Goal: Task Accomplishment & Management: Use online tool/utility

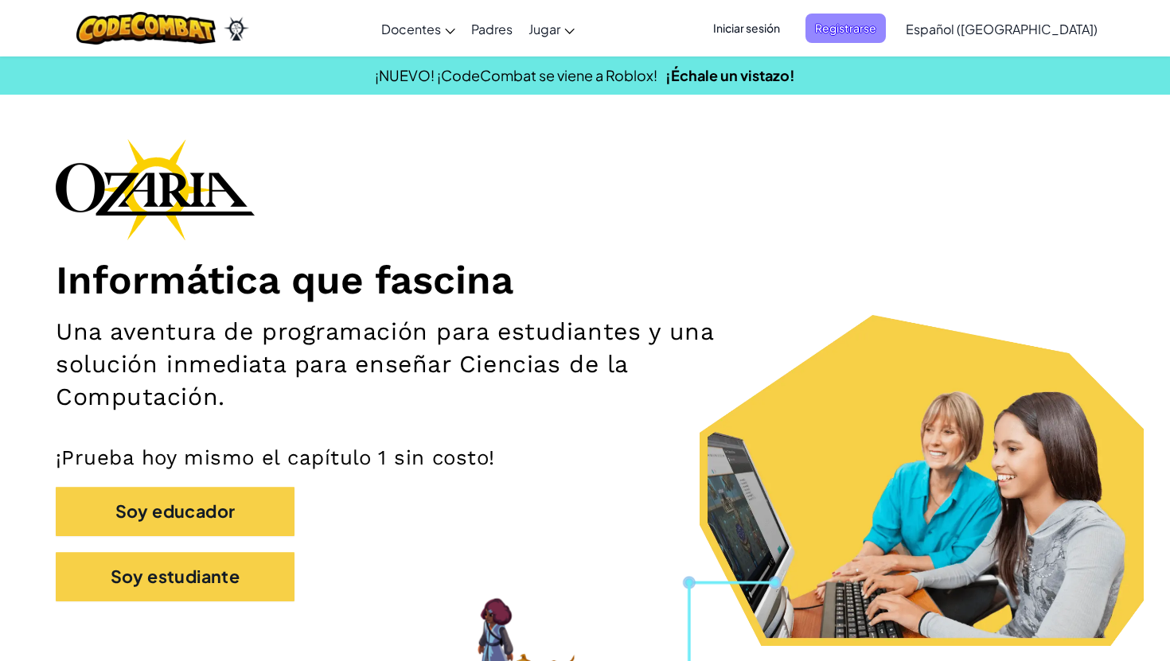
click at [872, 37] on span "Registrarse" at bounding box center [846, 28] width 80 height 29
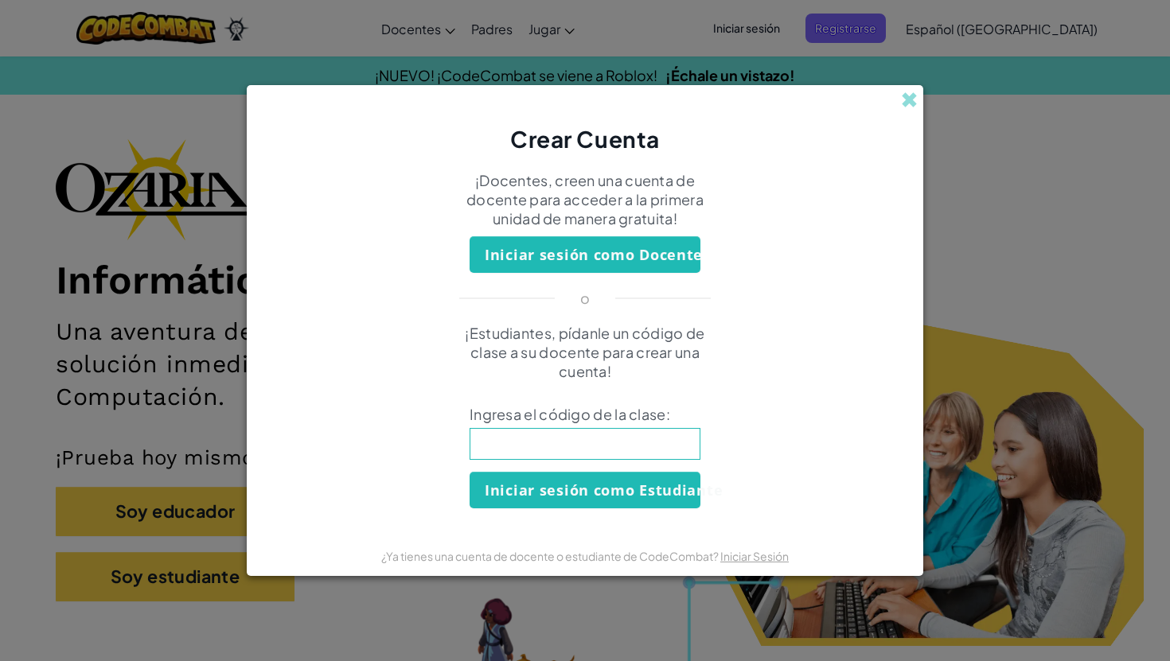
click at [638, 443] on input at bounding box center [585, 444] width 231 height 32
type input "CookHomeSick"
click at [594, 485] on button "Iniciar sesión como Estudiante" at bounding box center [585, 490] width 231 height 37
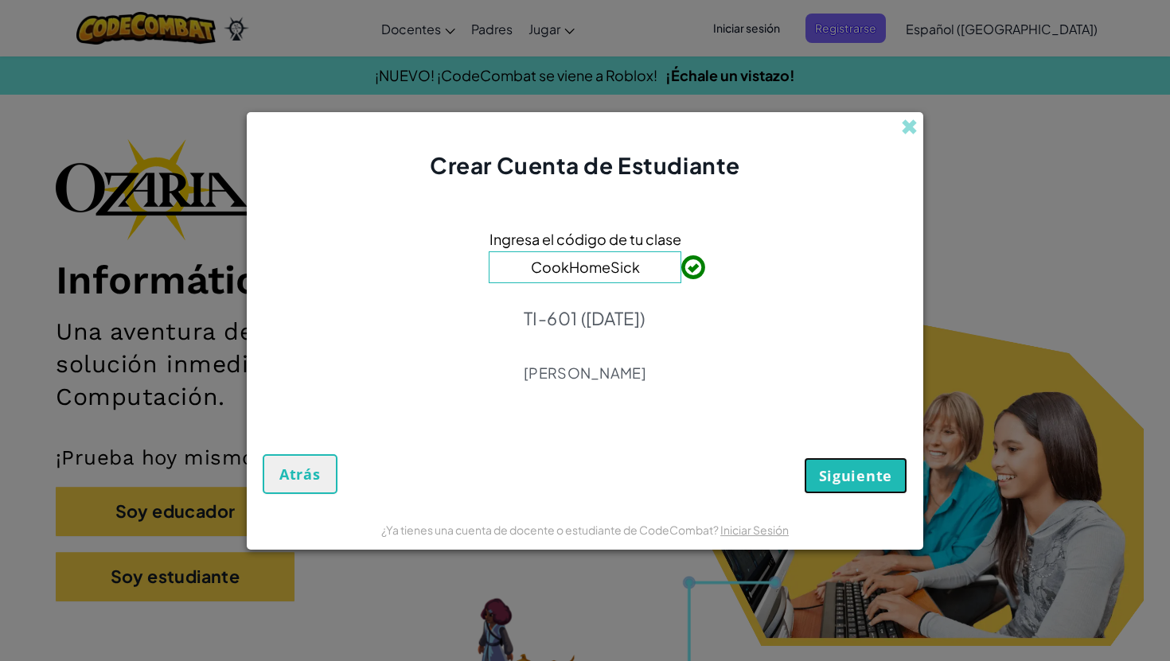
click at [833, 467] on span "Siguiente" at bounding box center [855, 475] width 73 height 19
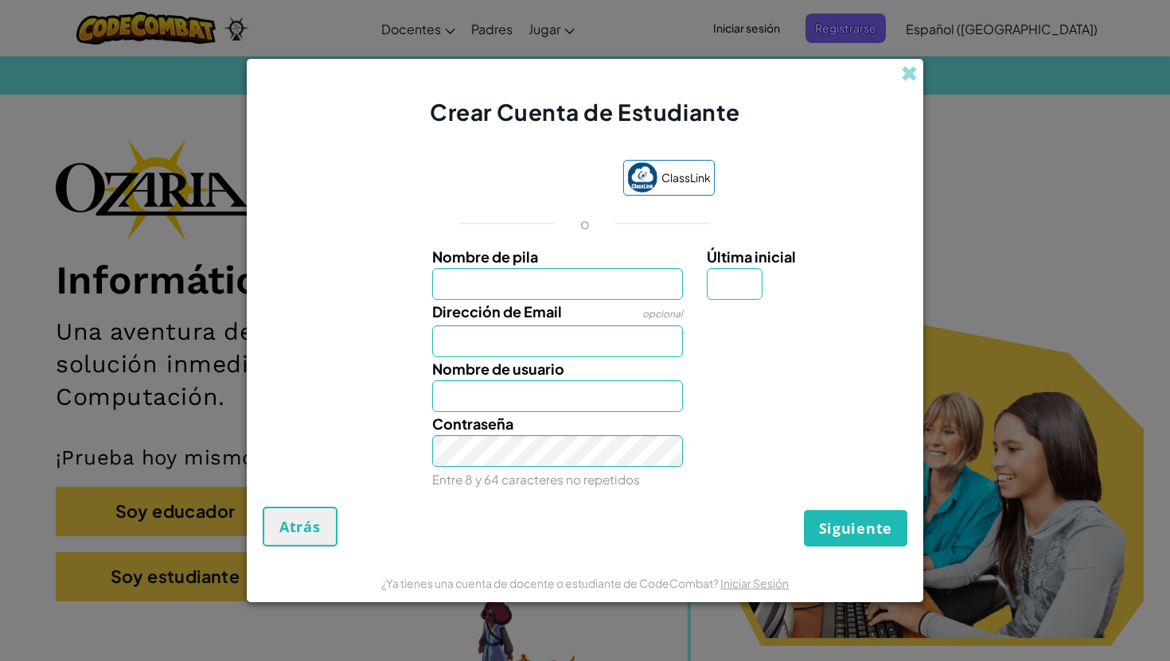
click at [614, 284] on input "Nombre de pila" at bounding box center [558, 284] width 252 height 32
type input "Hannia Lizeth"
click at [565, 349] on input "Dirección de Email" at bounding box center [558, 342] width 252 height 32
type input "AL07166920@tecmilenio.mx"
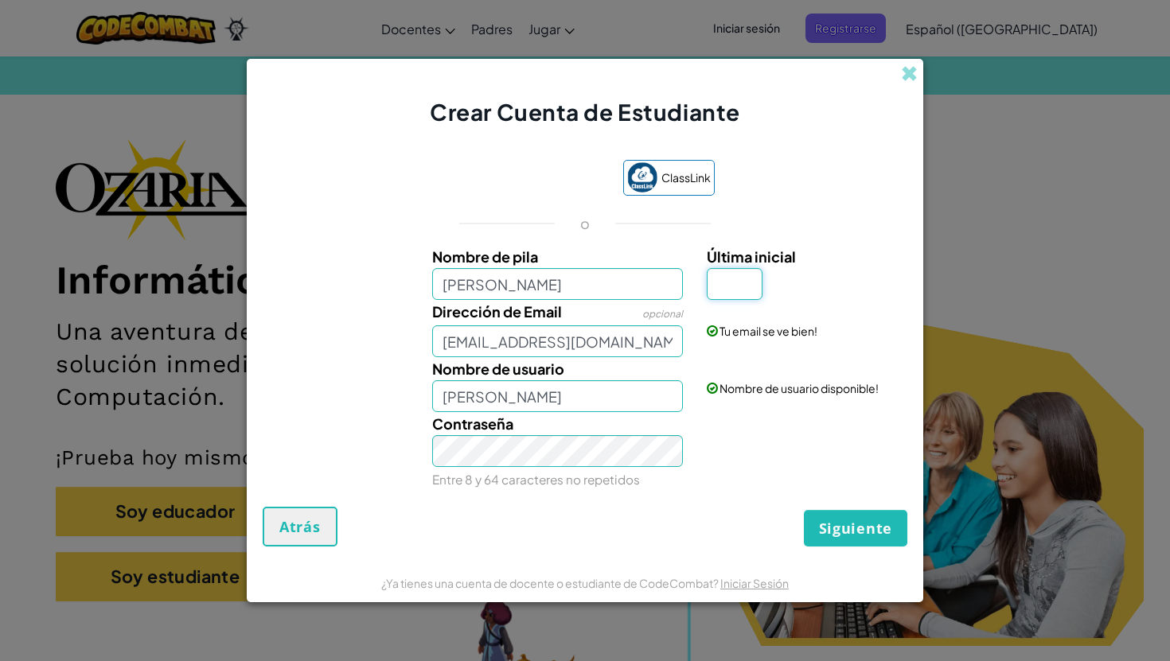
click at [740, 284] on input "Última inicial" at bounding box center [735, 284] width 56 height 32
type input "a"
type input "A"
click at [863, 535] on span "Siguiente" at bounding box center [855, 528] width 73 height 19
click at [556, 395] on input "Hannia LizethA" at bounding box center [558, 396] width 252 height 32
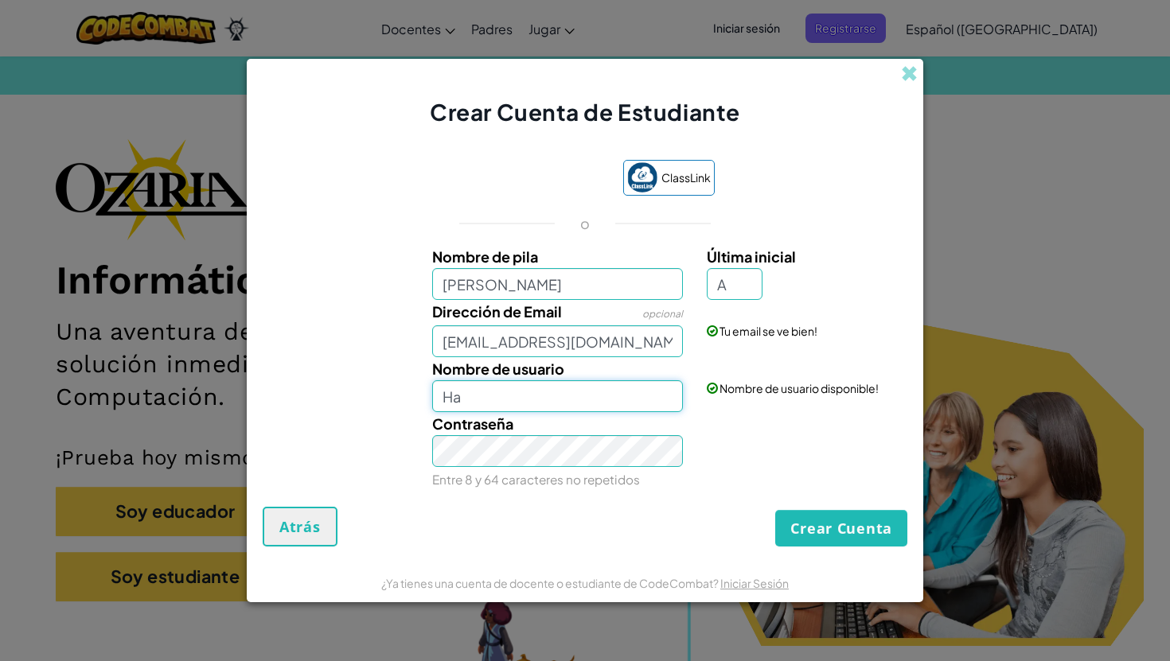
type input "H"
type input "lizzmii"
click at [802, 520] on button "Crear Cuenta" at bounding box center [841, 528] width 132 height 37
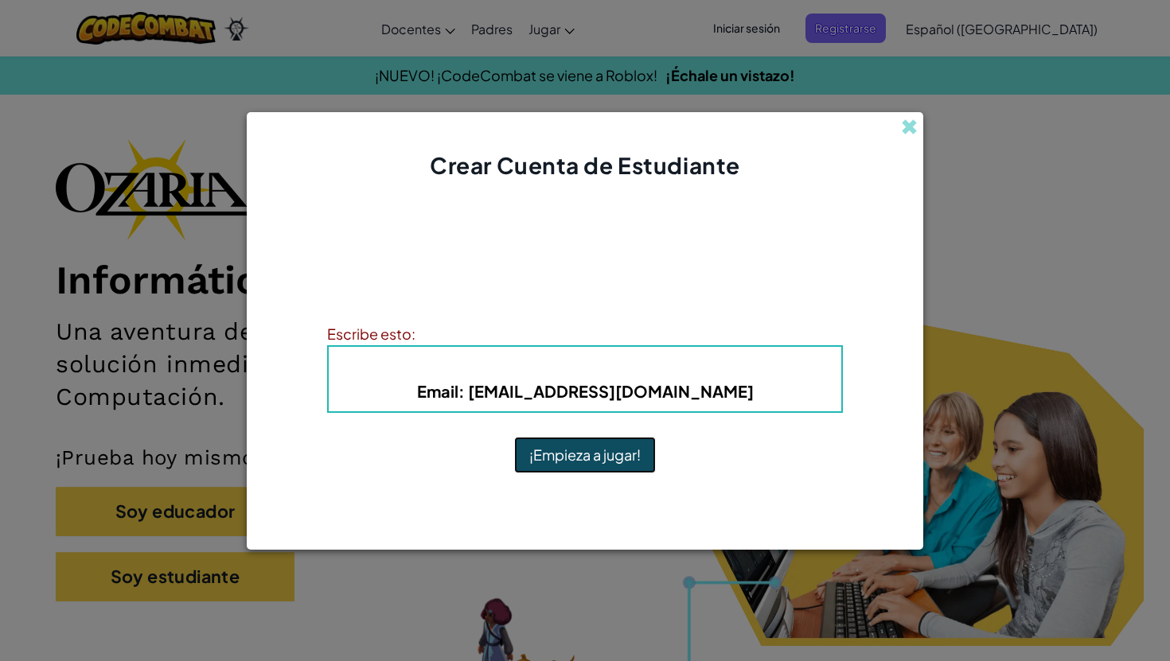
click at [592, 453] on button "¡Empieza a jugar!" at bounding box center [585, 455] width 142 height 37
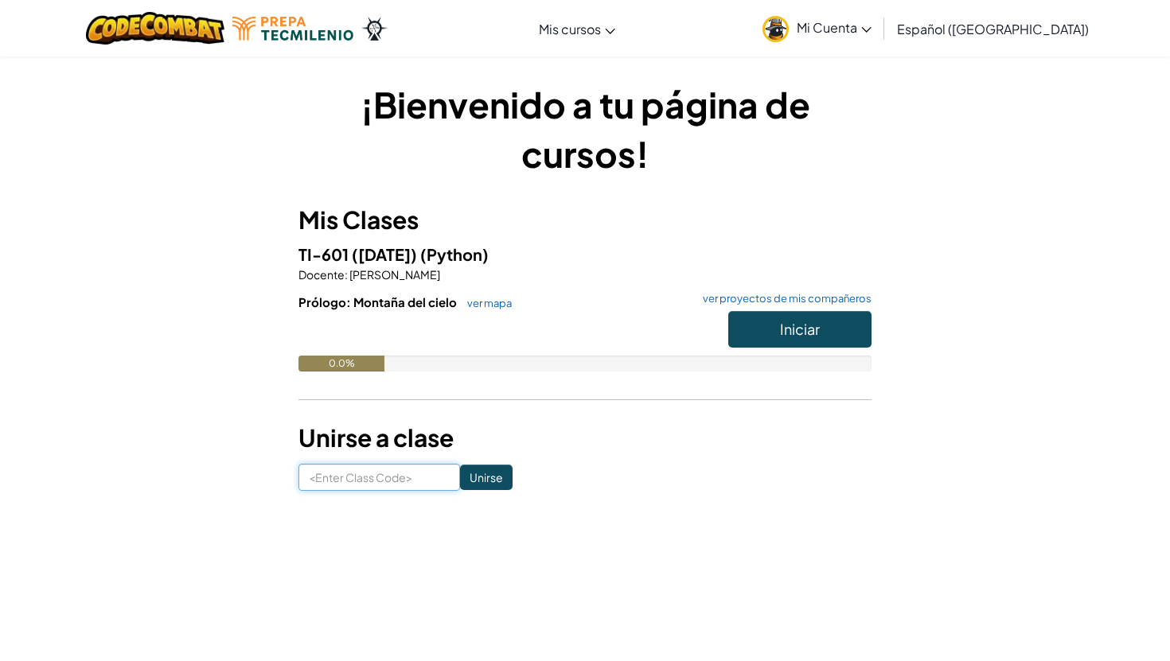
click at [355, 482] on input at bounding box center [380, 477] width 162 height 27
click at [794, 333] on span "Iniciar" at bounding box center [800, 329] width 40 height 18
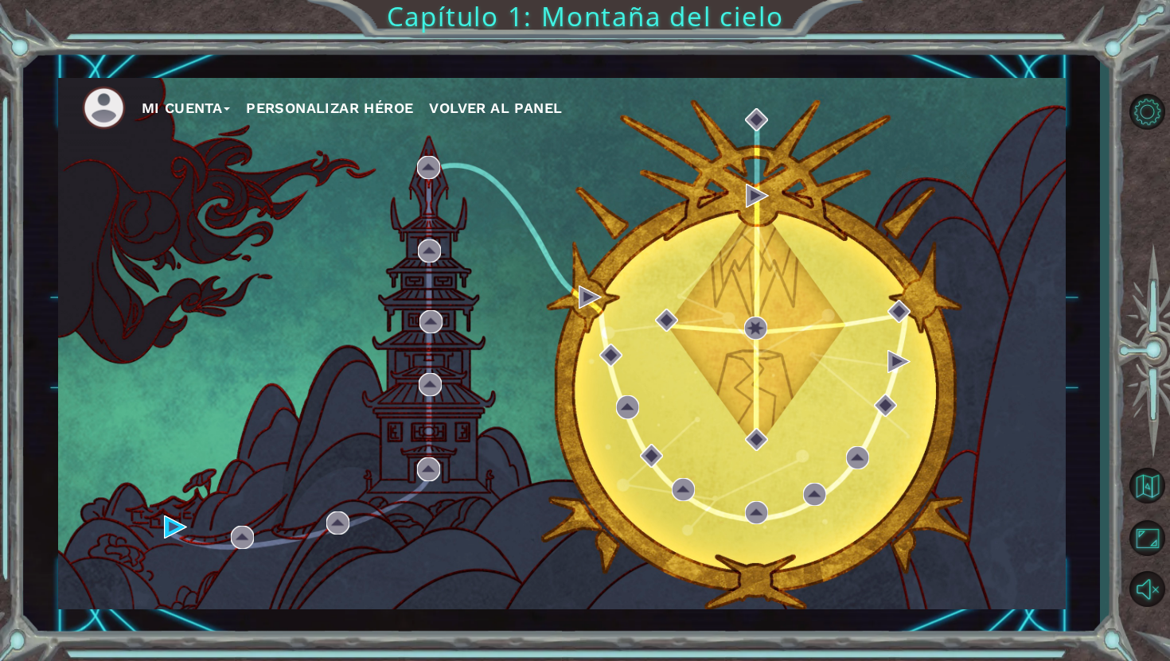
click at [166, 107] on button "Mi Cuenta" at bounding box center [186, 108] width 89 height 24
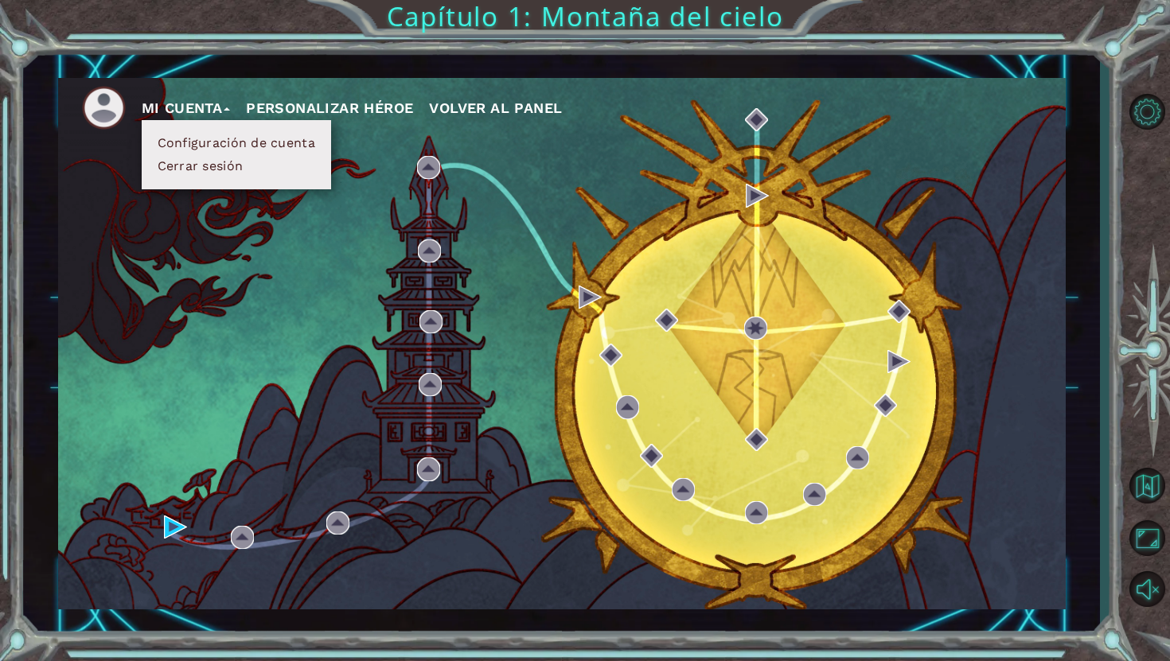
click at [209, 260] on div "Mi Cuenta Configuración de cuenta Cerrar sesión Personalizar héroe Volver al pa…" at bounding box center [562, 344] width 1008 height 532
click at [245, 259] on div "Mi Cuenta Configuración de cuenta Cerrar sesión Personalizar héroe Volver al pa…" at bounding box center [562, 344] width 1008 height 532
click at [158, 105] on button "Mi Cuenta" at bounding box center [186, 108] width 89 height 24
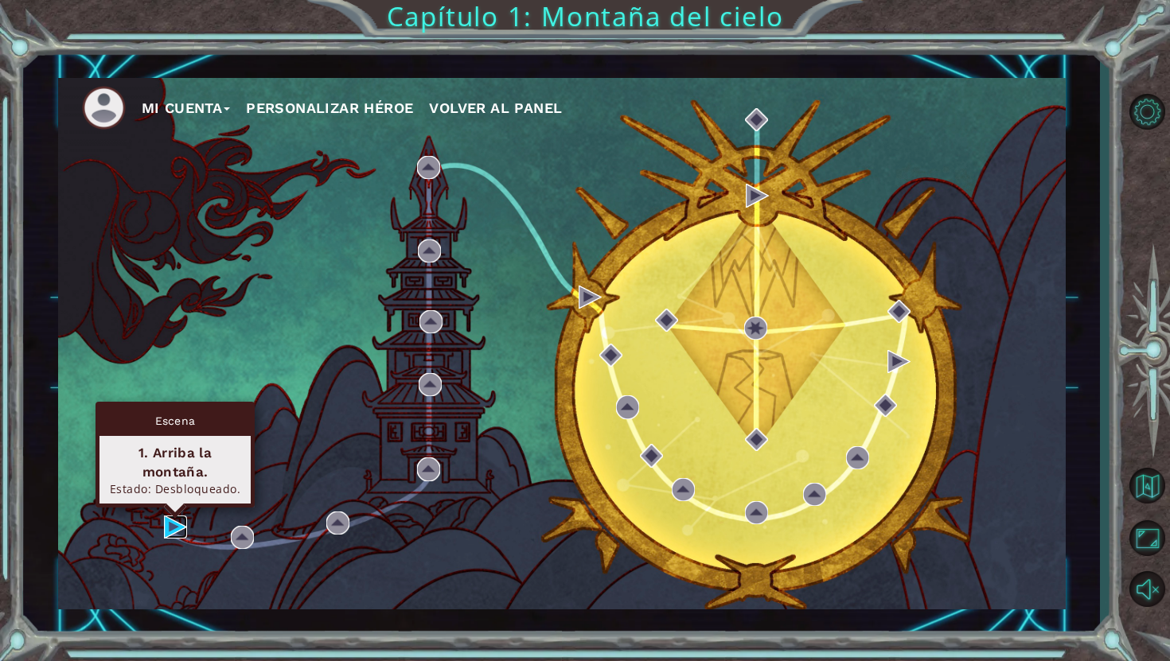
click at [176, 525] on img at bounding box center [175, 527] width 23 height 23
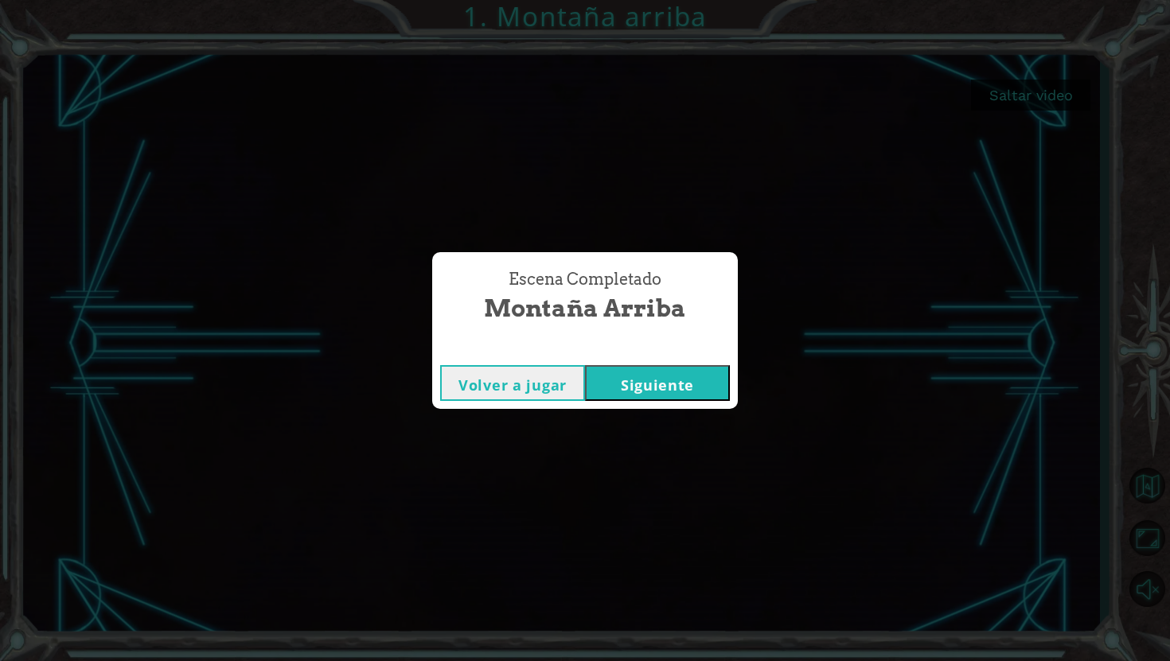
click at [654, 393] on button "Siguiente" at bounding box center [657, 383] width 145 height 36
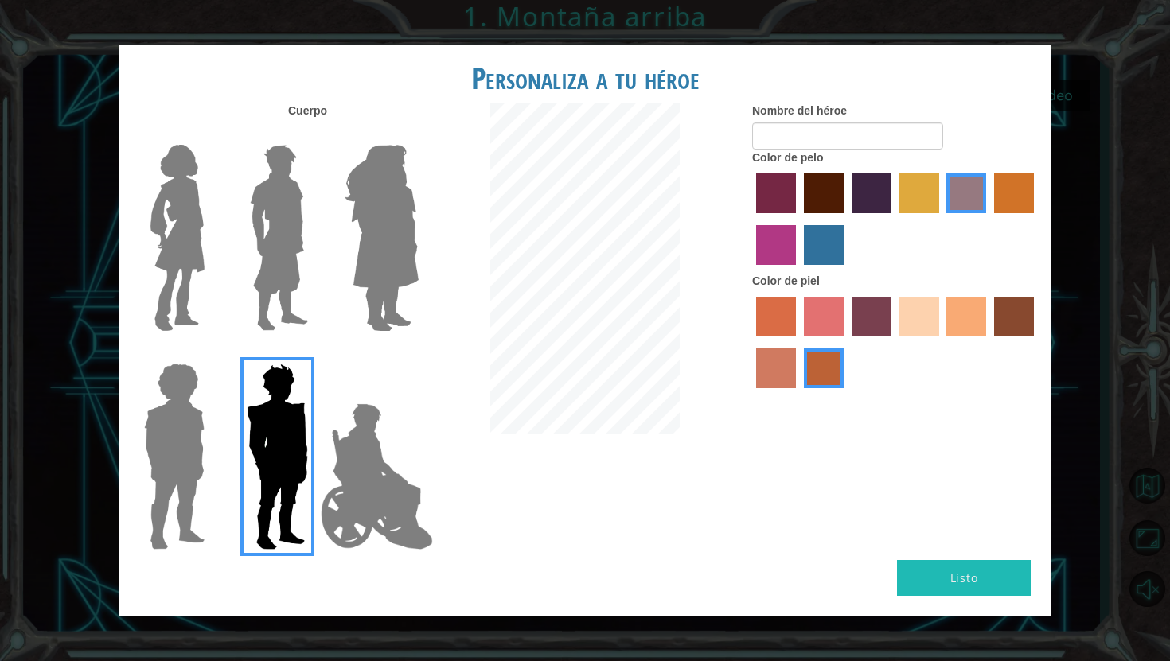
click at [174, 247] on img at bounding box center [177, 238] width 67 height 199
click at [211, 135] on input "Hero Connie" at bounding box center [211, 135] width 0 height 0
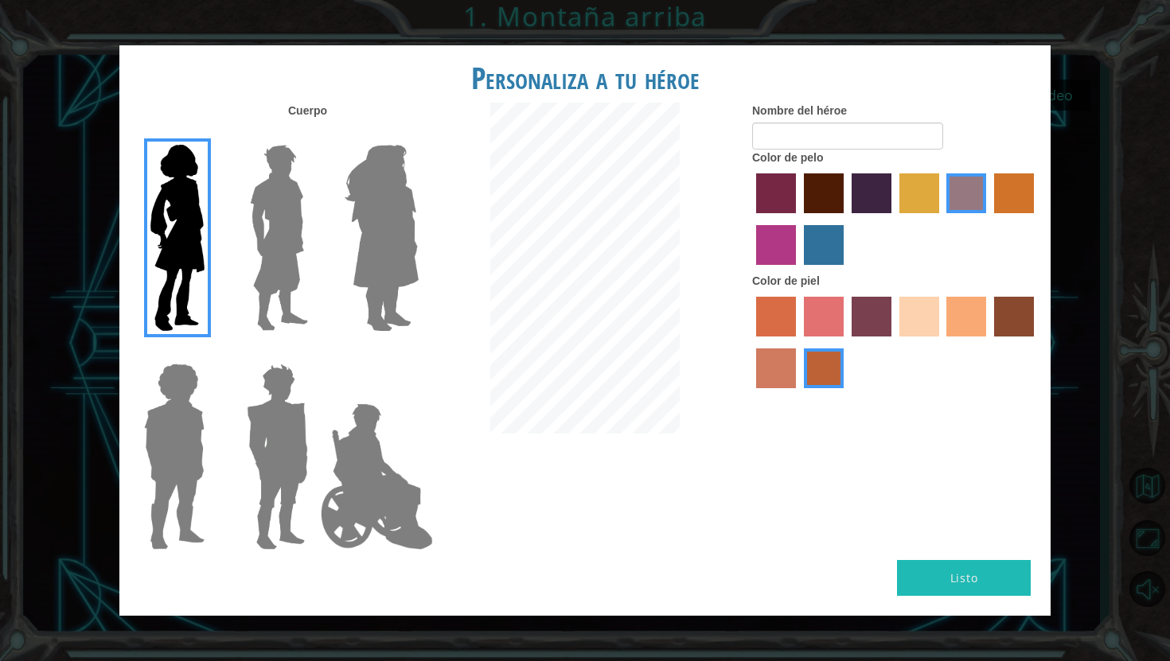
click at [829, 191] on label "maroon hair color" at bounding box center [824, 194] width 40 height 40
click at [798, 219] on input "maroon hair color" at bounding box center [798, 219] width 0 height 0
click at [928, 199] on label "tulip tree hair color" at bounding box center [920, 194] width 40 height 40
click at [894, 219] on input "tulip tree hair color" at bounding box center [894, 219] width 0 height 0
click at [387, 208] on img at bounding box center [381, 238] width 87 height 199
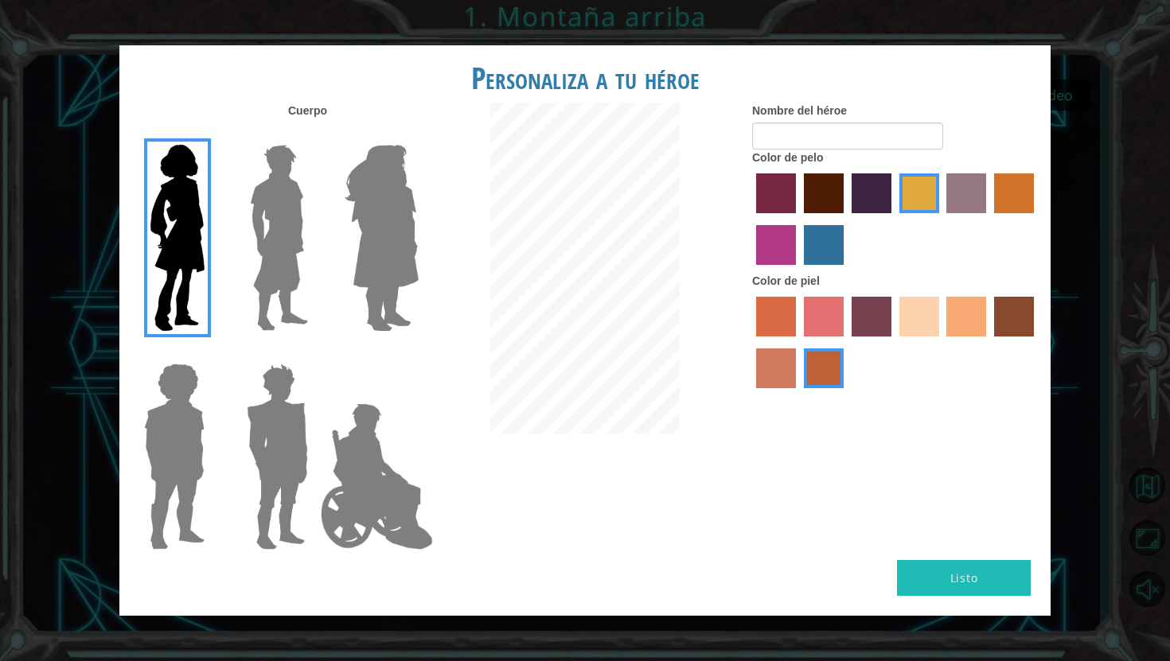
click at [418, 135] on input "Hero Amethyst" at bounding box center [418, 135] width 0 height 0
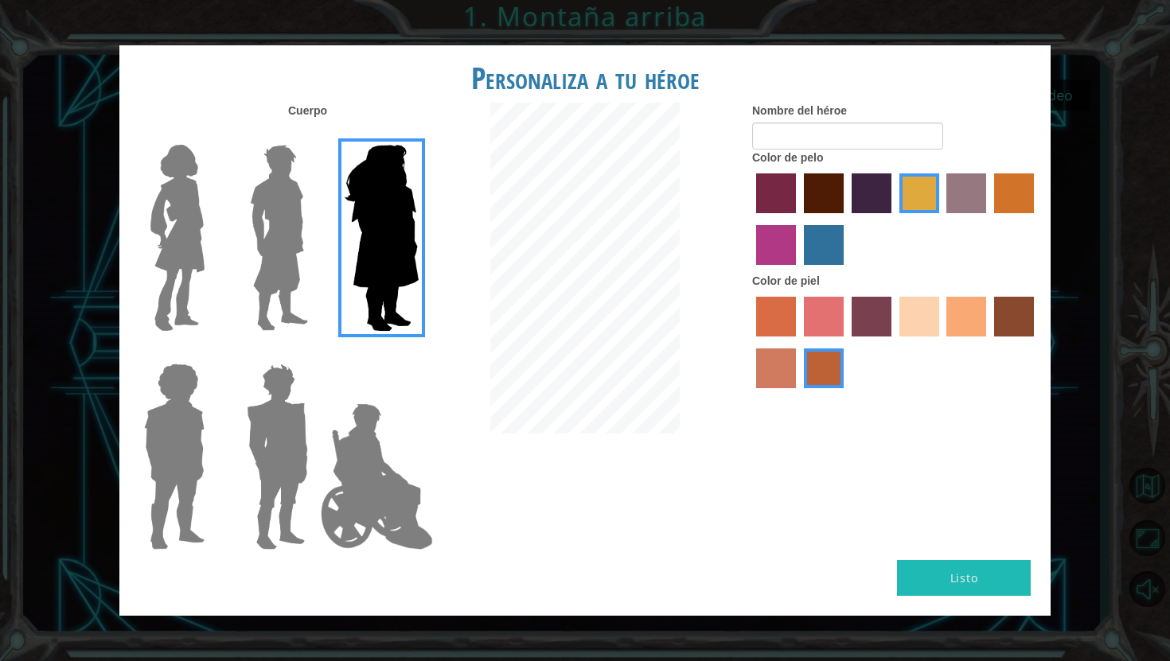
click at [176, 236] on img at bounding box center [177, 238] width 67 height 199
click at [211, 135] on input "Hero Connie" at bounding box center [211, 135] width 0 height 0
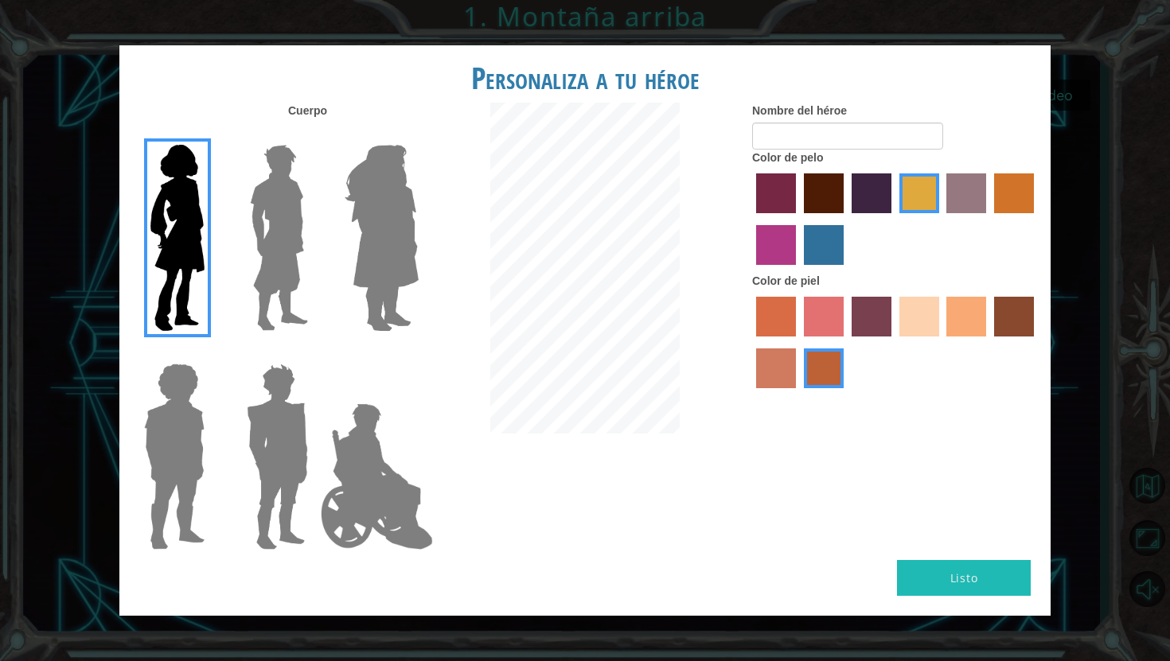
click at [908, 321] on label "sandy beach skin color" at bounding box center [920, 317] width 40 height 40
click at [894, 342] on input "sandy beach skin color" at bounding box center [894, 342] width 0 height 0
click at [818, 318] on label "froly skin color" at bounding box center [824, 317] width 40 height 40
click at [798, 342] on input "froly skin color" at bounding box center [798, 342] width 0 height 0
click at [872, 329] on label "tosca skin color" at bounding box center [872, 317] width 40 height 40
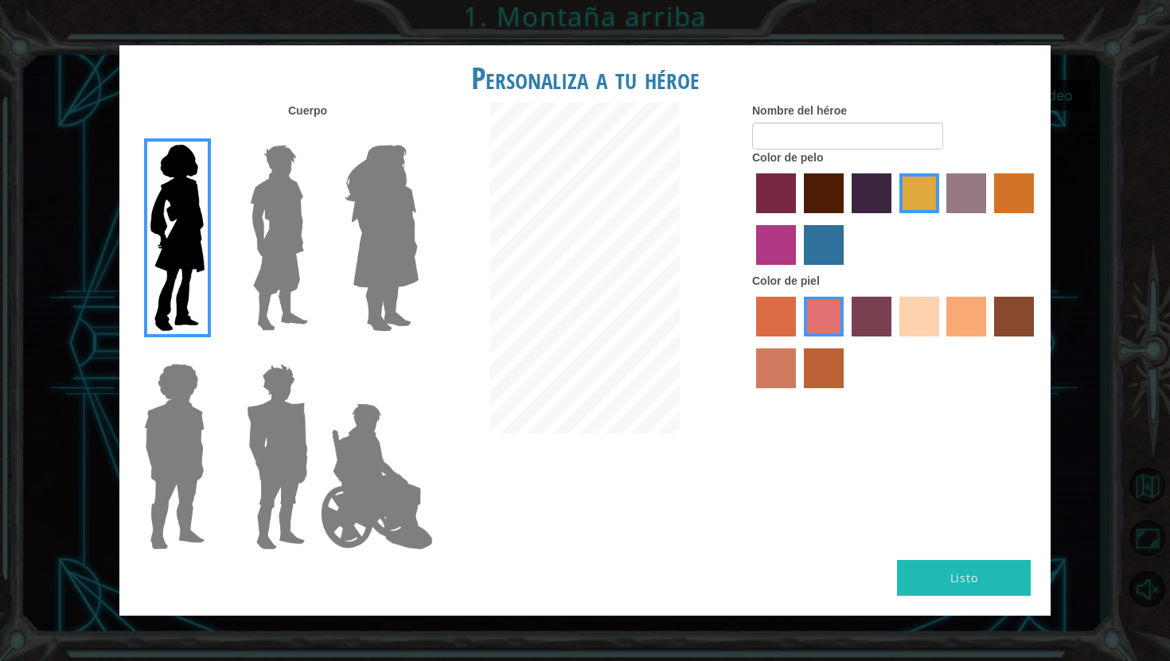
click at [846, 342] on input "tosca skin color" at bounding box center [846, 342] width 0 height 0
click at [908, 325] on label "sandy beach skin color" at bounding box center [920, 317] width 40 height 40
click at [894, 342] on input "sandy beach skin color" at bounding box center [894, 342] width 0 height 0
click at [960, 321] on label "tacao skin color" at bounding box center [966, 317] width 40 height 40
click at [942, 342] on input "tacao skin color" at bounding box center [942, 342] width 0 height 0
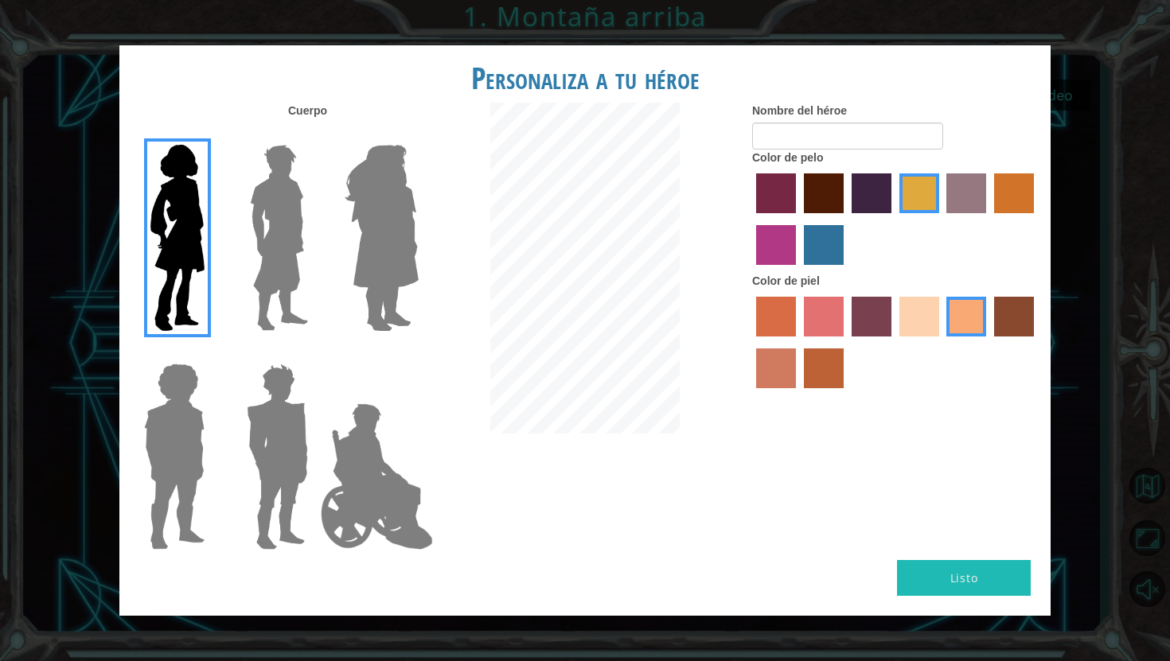
click at [941, 320] on div at bounding box center [895, 344] width 287 height 103
click at [919, 318] on label "sandy beach skin color" at bounding box center [920, 317] width 40 height 40
click at [894, 342] on input "sandy beach skin color" at bounding box center [894, 342] width 0 height 0
click at [784, 369] on label "burning sand skin color" at bounding box center [776, 369] width 40 height 40
click at [1036, 342] on input "burning sand skin color" at bounding box center [1036, 342] width 0 height 0
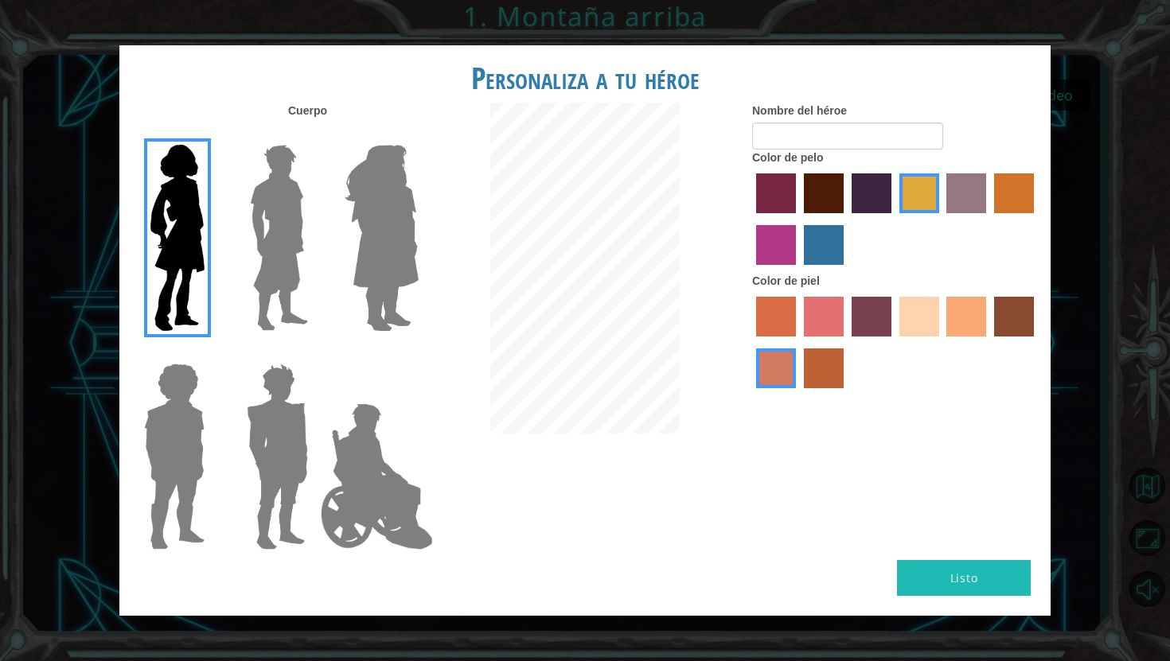
click at [900, 310] on label "sandy beach skin color" at bounding box center [920, 317] width 40 height 40
click at [894, 342] on input "sandy beach skin color" at bounding box center [894, 342] width 0 height 0
click at [959, 172] on div at bounding box center [895, 221] width 287 height 103
click at [821, 240] on label "lachmara hair color" at bounding box center [824, 245] width 40 height 40
click at [798, 271] on input "lachmara hair color" at bounding box center [798, 271] width 0 height 0
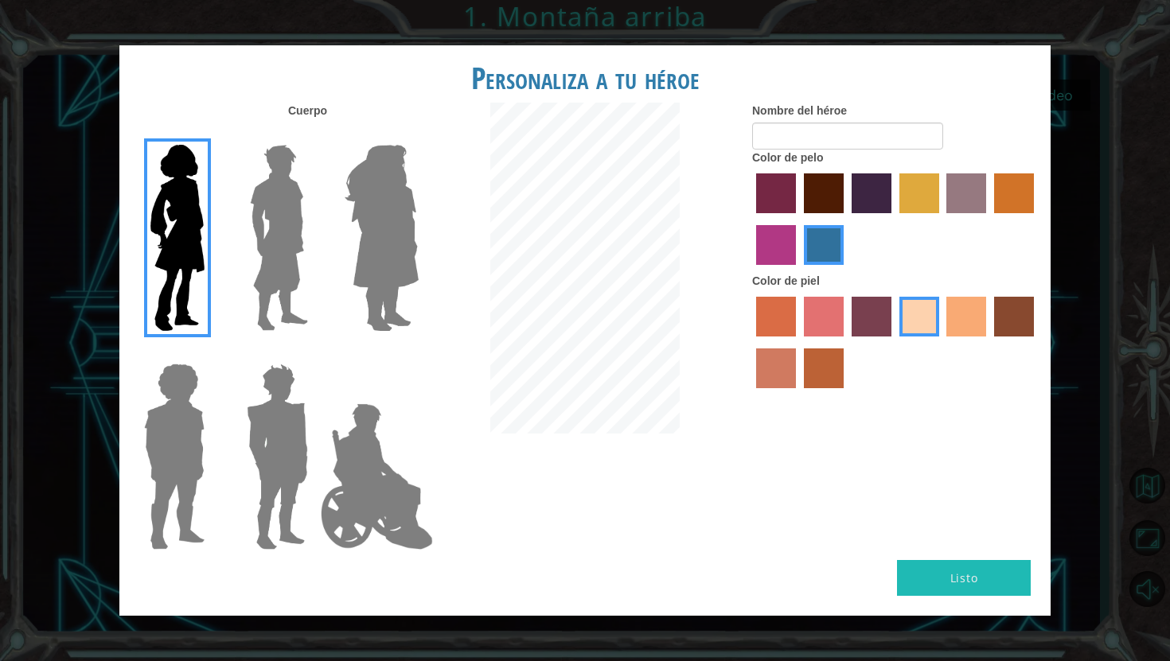
click at [1003, 178] on label "gold drop hair color" at bounding box center [1014, 194] width 40 height 40
click at [989, 219] on input "gold drop hair color" at bounding box center [989, 219] width 0 height 0
click at [827, 190] on label "maroon hair color" at bounding box center [824, 194] width 40 height 40
click at [798, 219] on input "maroon hair color" at bounding box center [798, 219] width 0 height 0
click at [789, 190] on label "paprika hair color" at bounding box center [776, 194] width 40 height 40
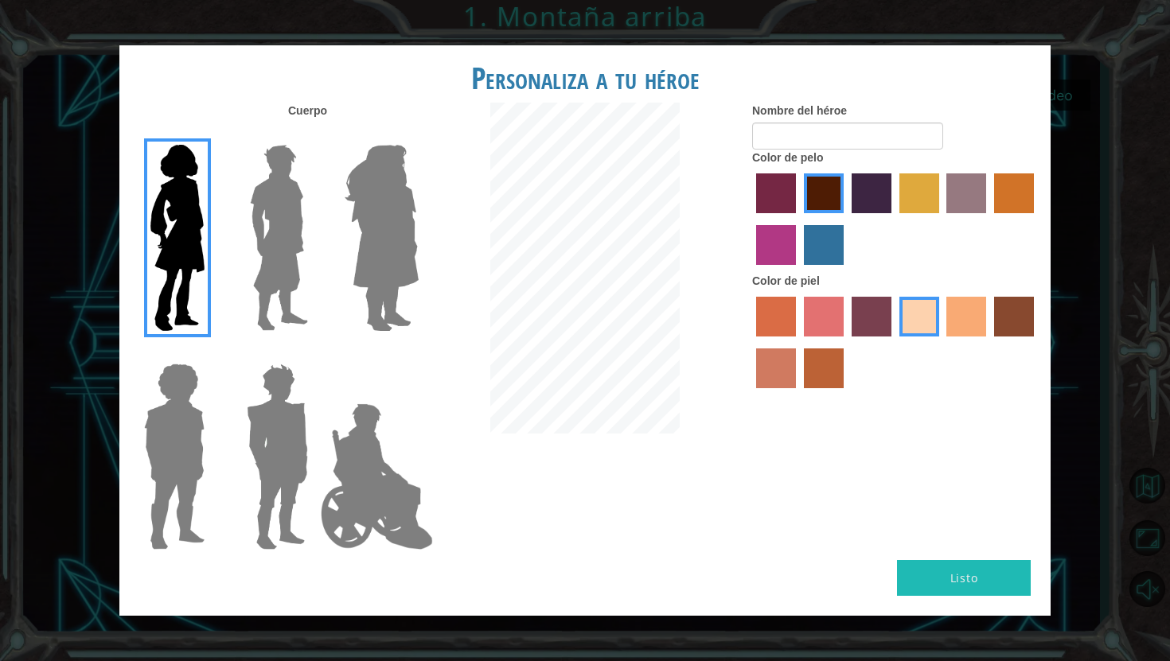
click at [751, 219] on input "paprika hair color" at bounding box center [751, 219] width 0 height 0
click at [806, 190] on label "maroon hair color" at bounding box center [824, 194] width 40 height 40
click at [798, 219] on input "maroon hair color" at bounding box center [798, 219] width 0 height 0
click at [913, 207] on label "tulip tree hair color" at bounding box center [920, 194] width 40 height 40
click at [894, 219] on input "tulip tree hair color" at bounding box center [894, 219] width 0 height 0
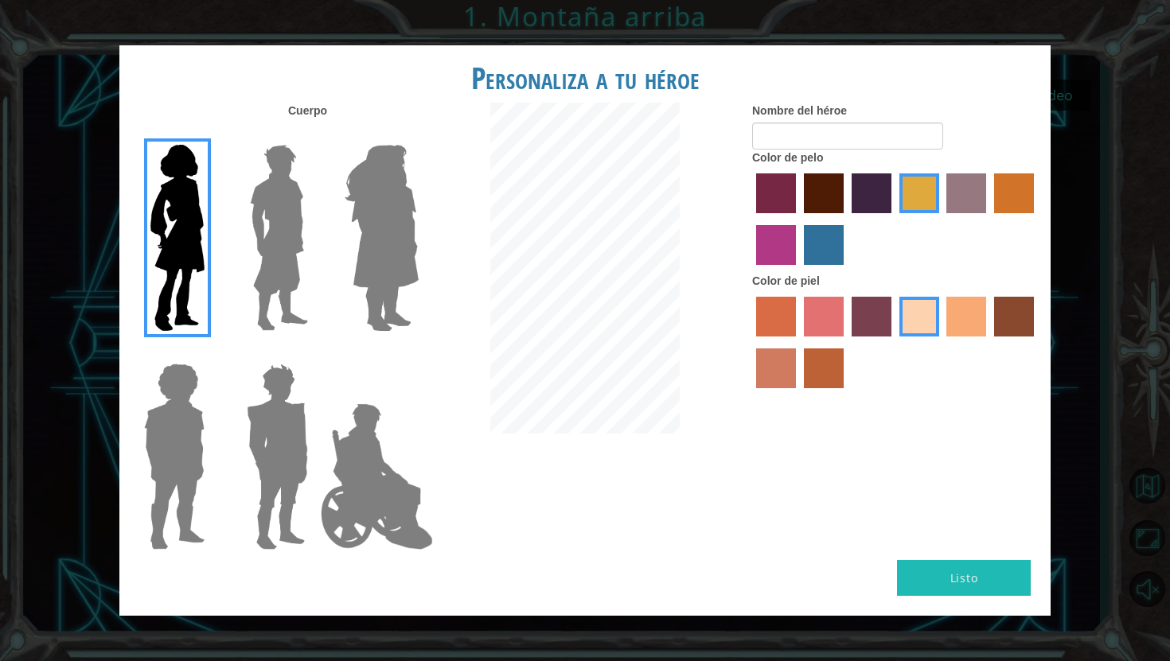
click at [953, 574] on button "Listo" at bounding box center [964, 578] width 134 height 36
type input "[PERSON_NAME]"
click at [981, 567] on button "Listo" at bounding box center [964, 578] width 134 height 36
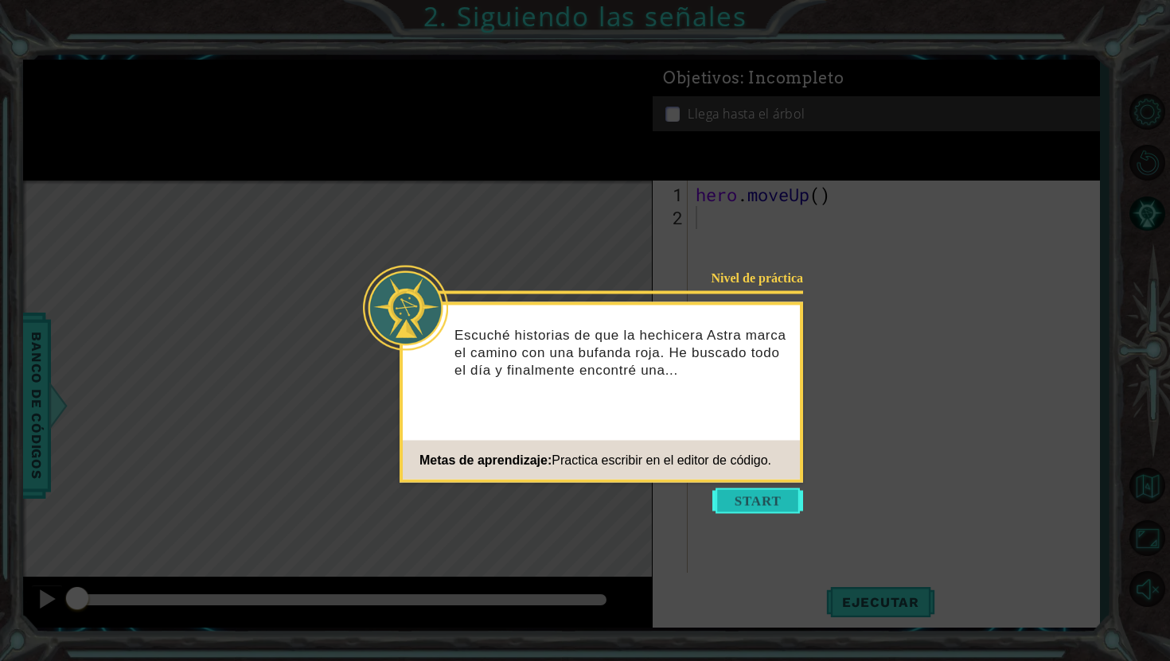
click at [767, 503] on button "Start" at bounding box center [757, 501] width 91 height 25
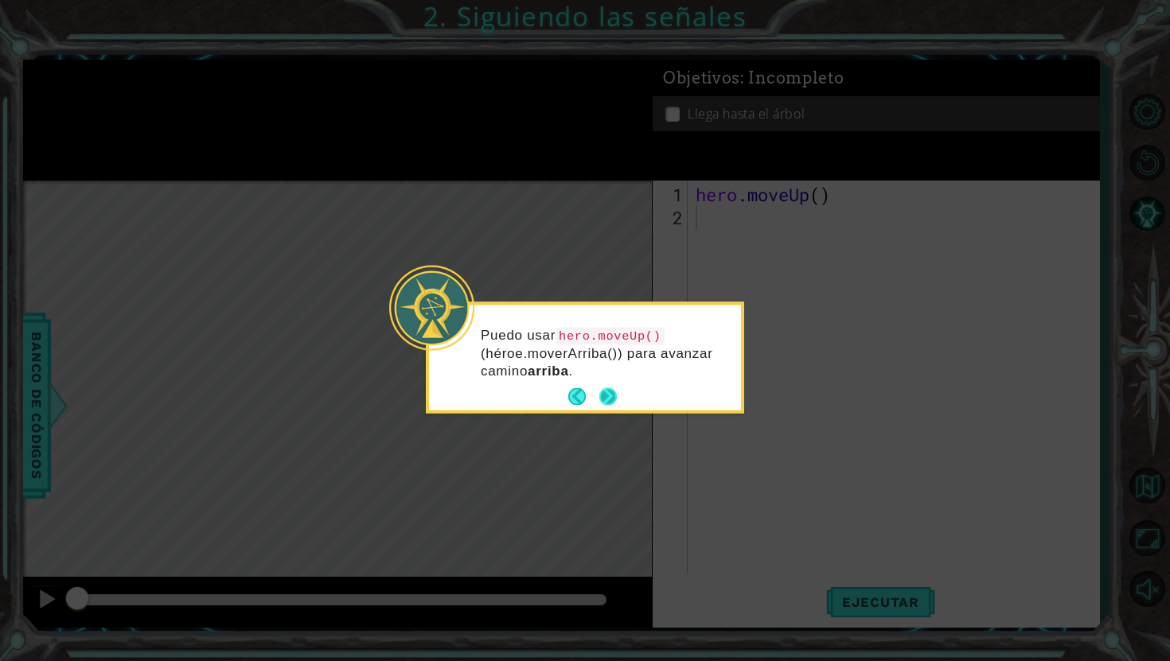
click at [613, 393] on button "Next" at bounding box center [608, 397] width 18 height 18
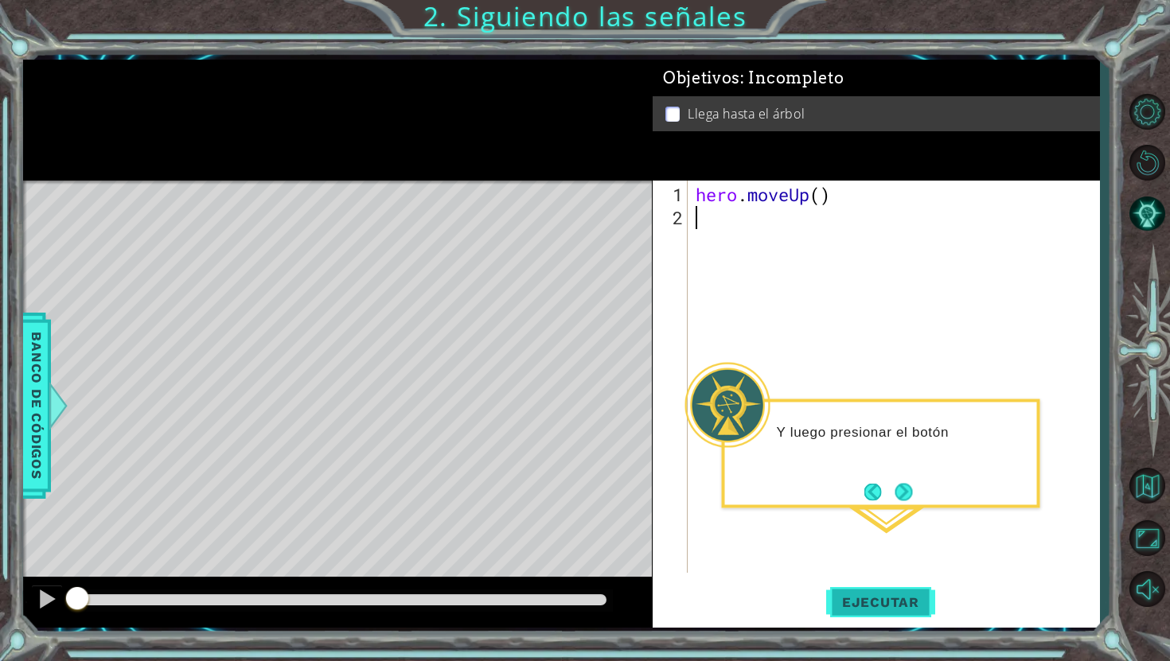
click at [884, 601] on span "Ejecutar" at bounding box center [880, 603] width 109 height 16
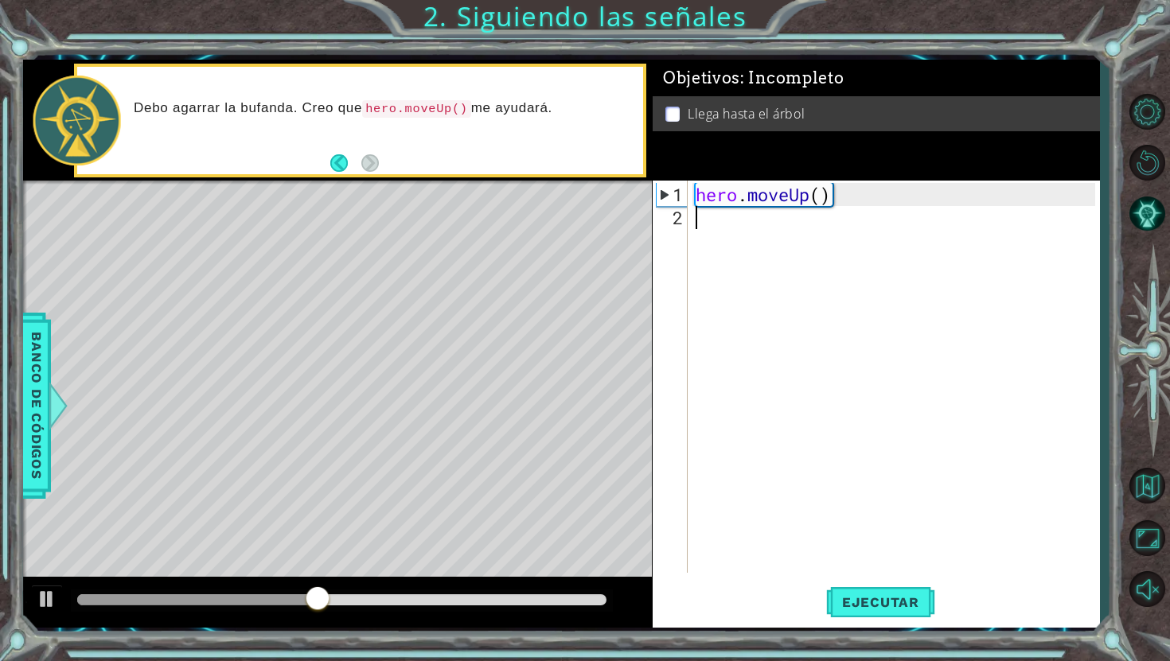
click at [711, 227] on div "hero . moveUp ( )" at bounding box center [898, 402] width 411 height 439
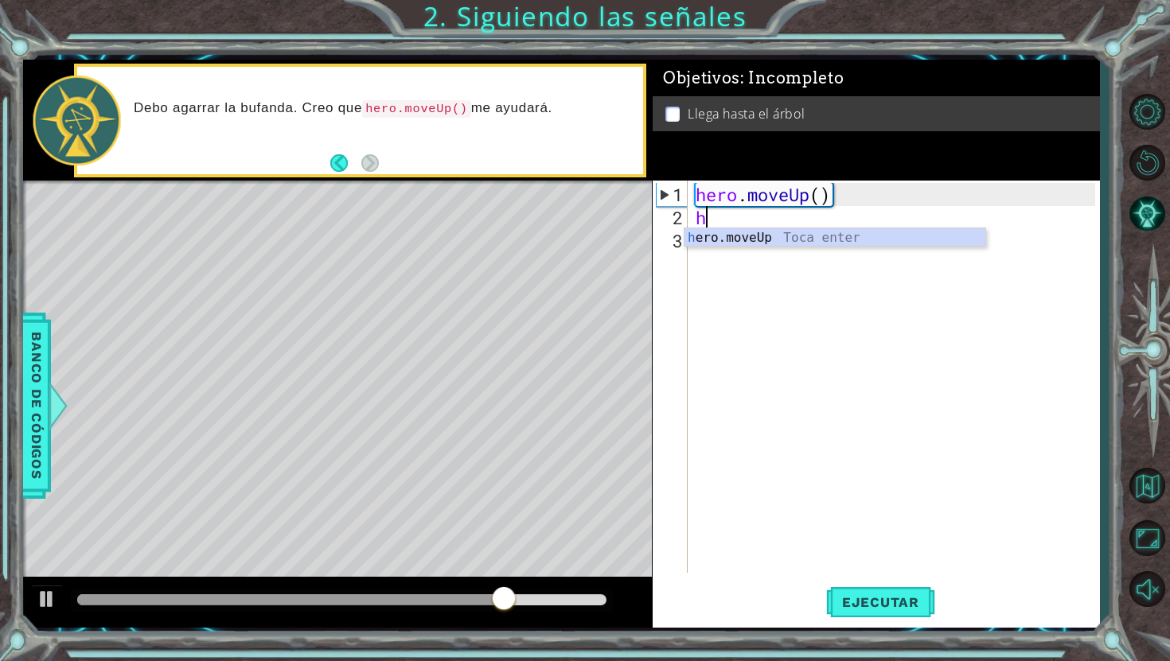
type textarea "h"
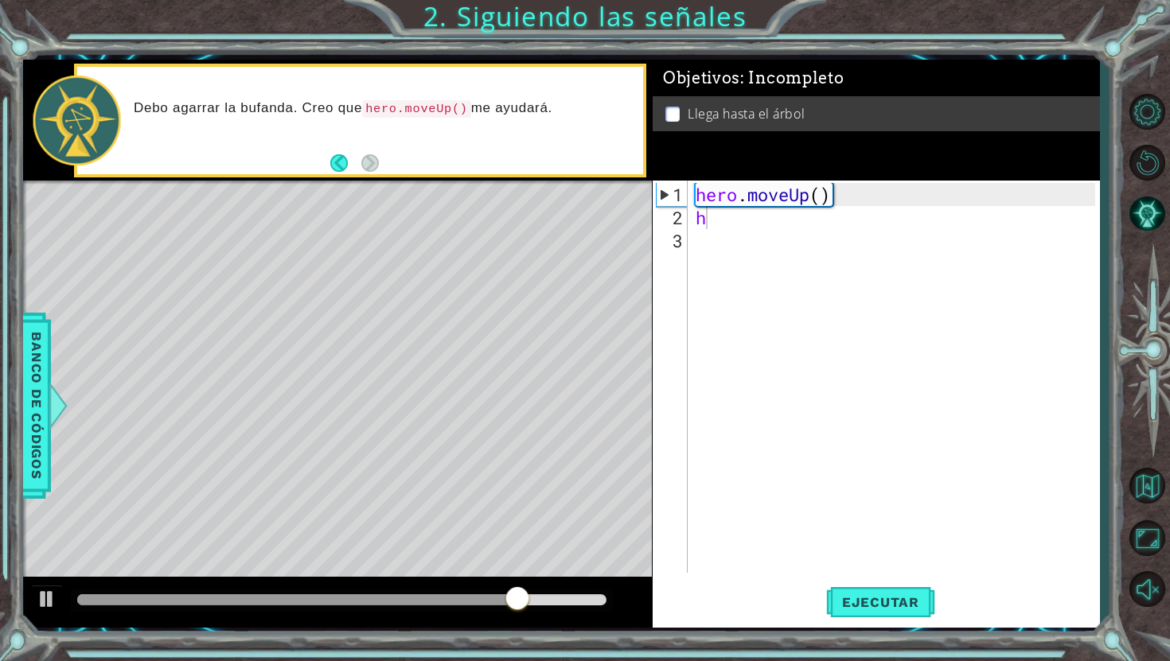
click at [845, 247] on body "1 ההההההההההההההההההההההההההההההההההההההההההההההההההההההההההההההההההההההההההההה…" at bounding box center [585, 330] width 1170 height 661
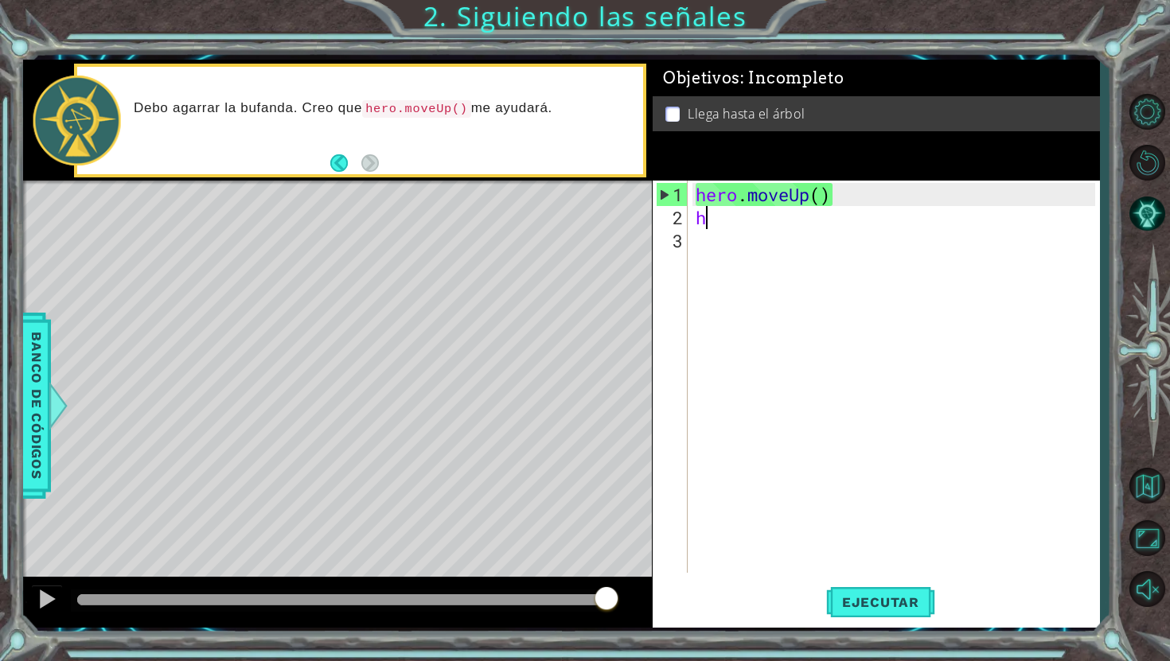
click at [723, 225] on div "hero . moveUp ( ) h" at bounding box center [898, 402] width 411 height 439
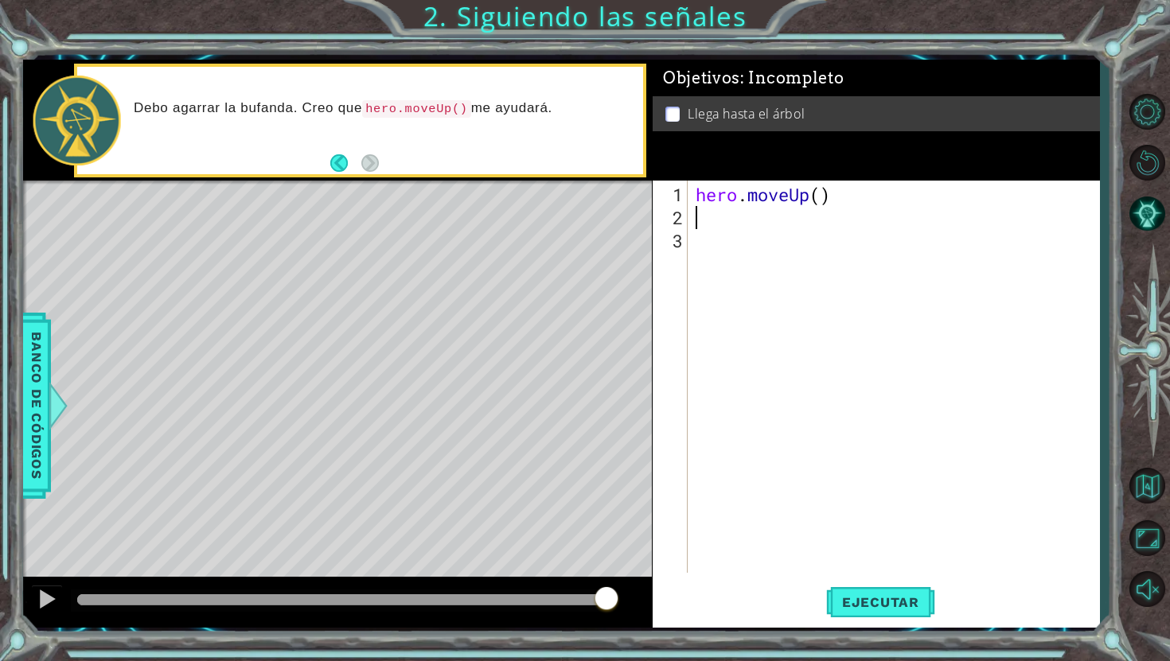
type textarea "h"
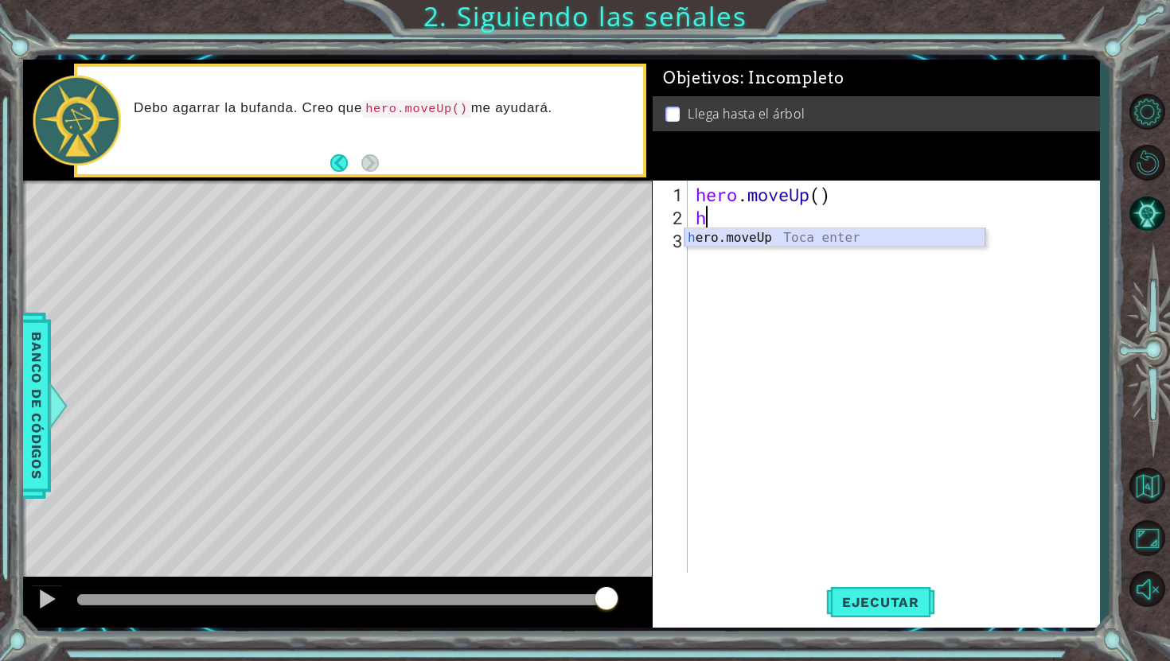
click at [796, 244] on div "h ero.moveUp Toca enter" at bounding box center [835, 256] width 301 height 57
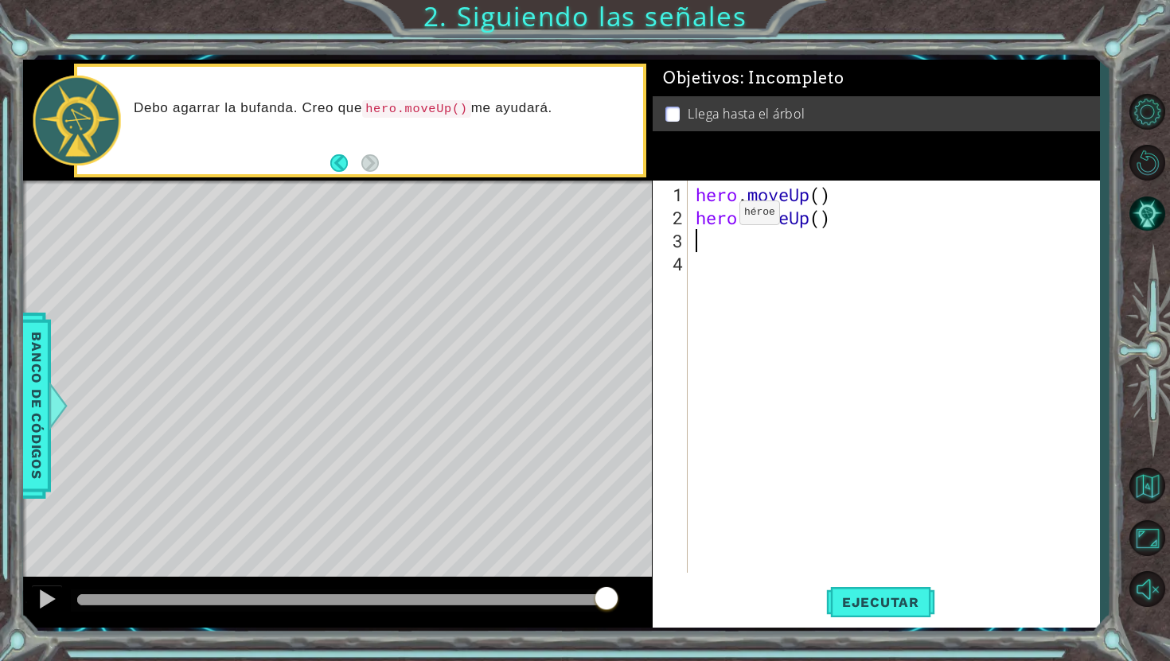
click at [363, 337] on div "Level Map" at bounding box center [391, 415] width 736 height 469
drag, startPoint x: 363, startPoint y: 337, endPoint x: 362, endPoint y: 348, distance: 11.2
click at [363, 345] on div "Level Map" at bounding box center [391, 415] width 736 height 469
click at [708, 255] on div "hero . moveUp ( ) hero . moveUp ( )" at bounding box center [898, 402] width 411 height 439
click at [699, 244] on div "hero . moveUp ( ) hero . moveUp ( )" at bounding box center [898, 402] width 411 height 439
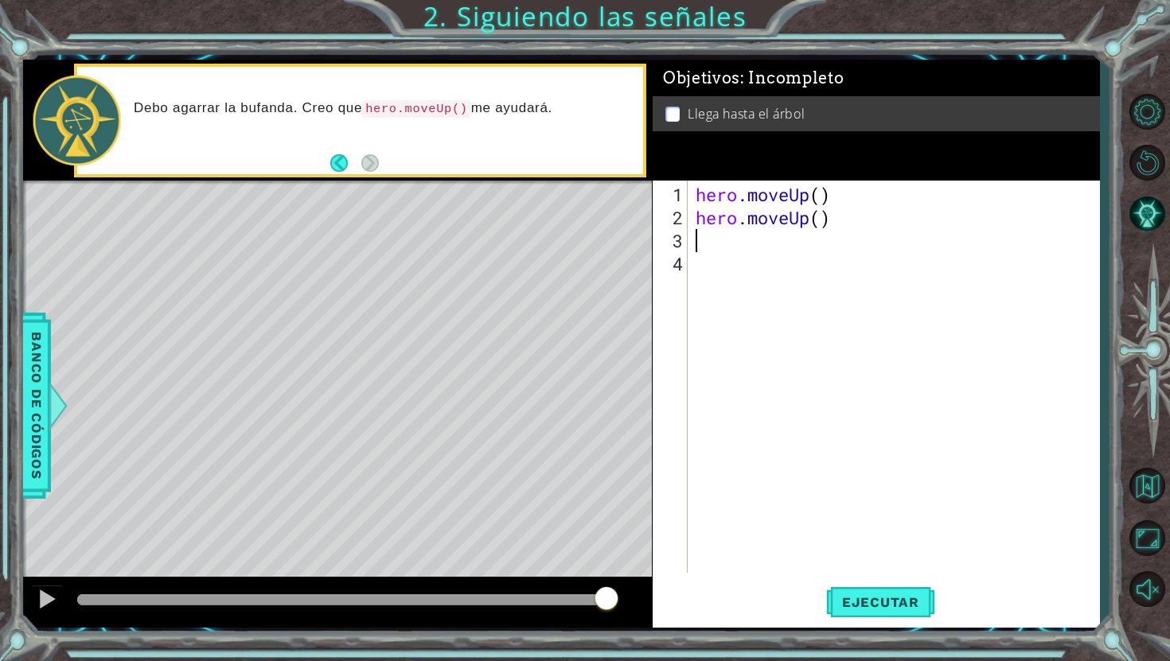
type textarea "h"
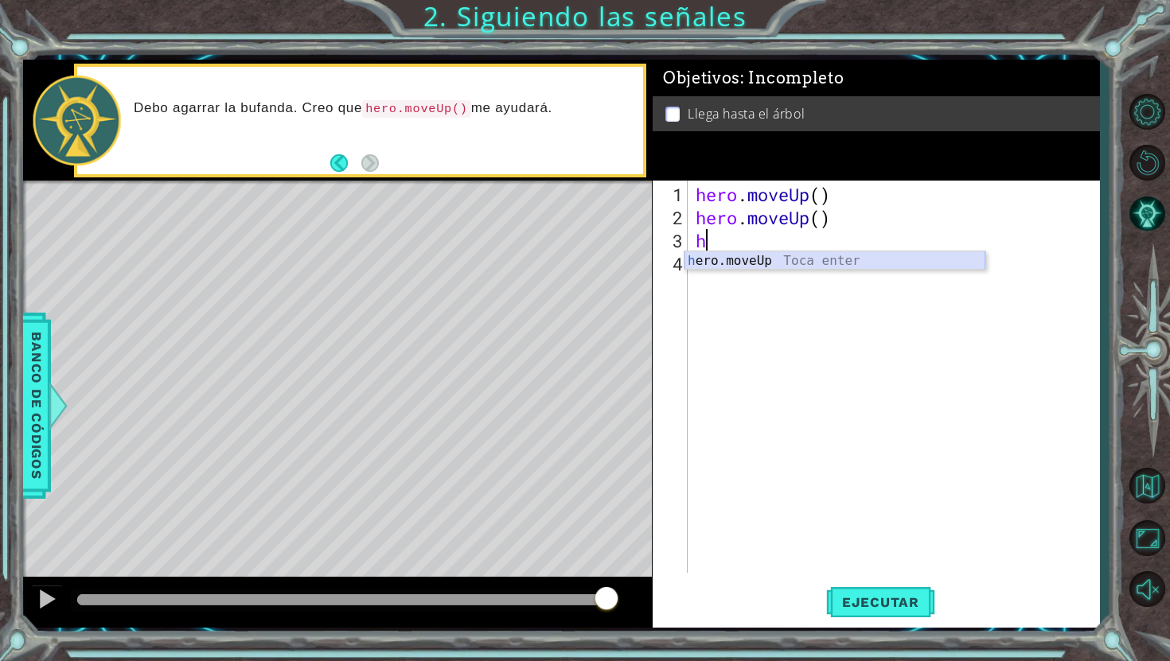
click at [704, 259] on div "h ero.moveUp Toca enter" at bounding box center [835, 280] width 301 height 57
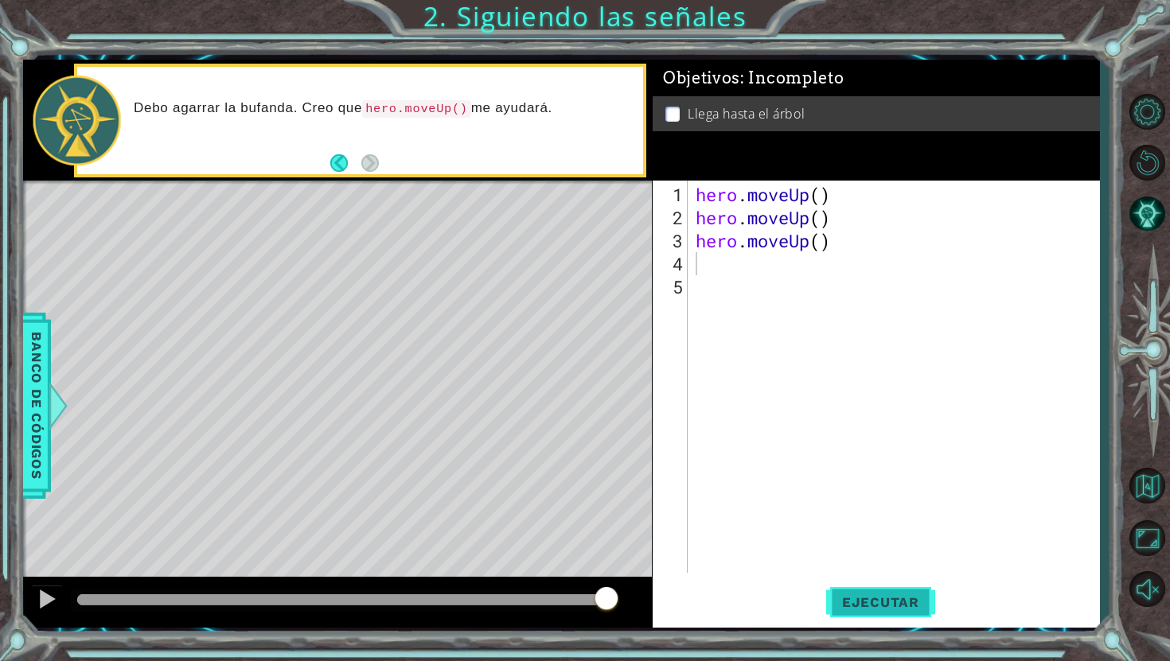
click at [884, 607] on span "Ejecutar" at bounding box center [880, 603] width 109 height 16
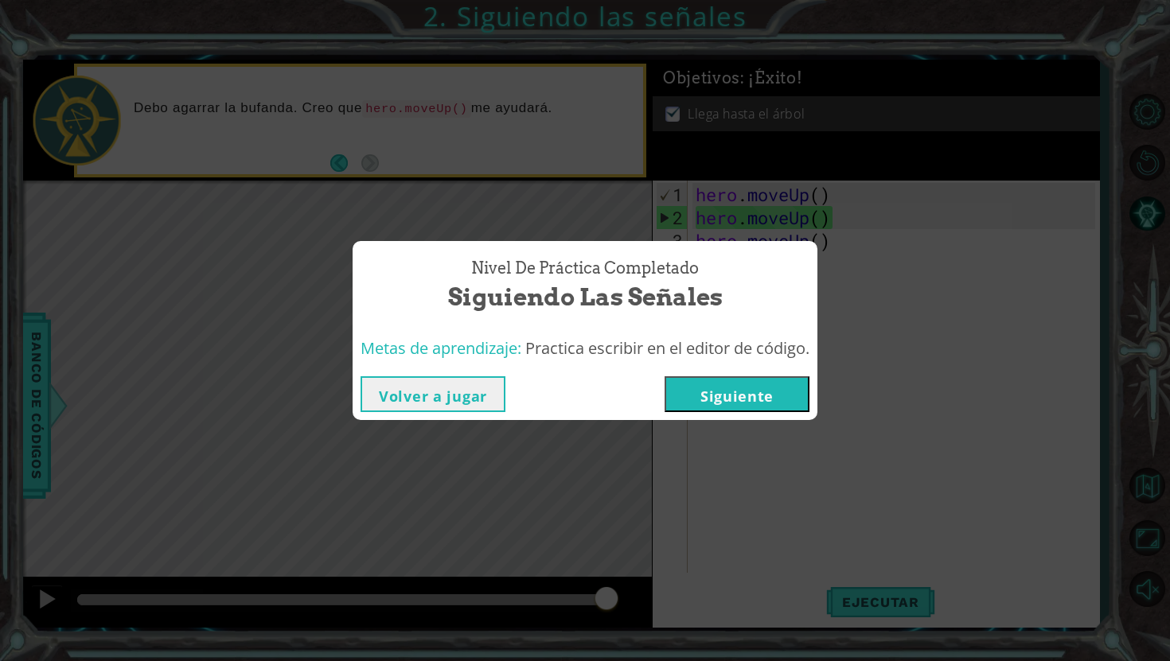
click at [729, 390] on button "Siguiente" at bounding box center [737, 395] width 145 height 36
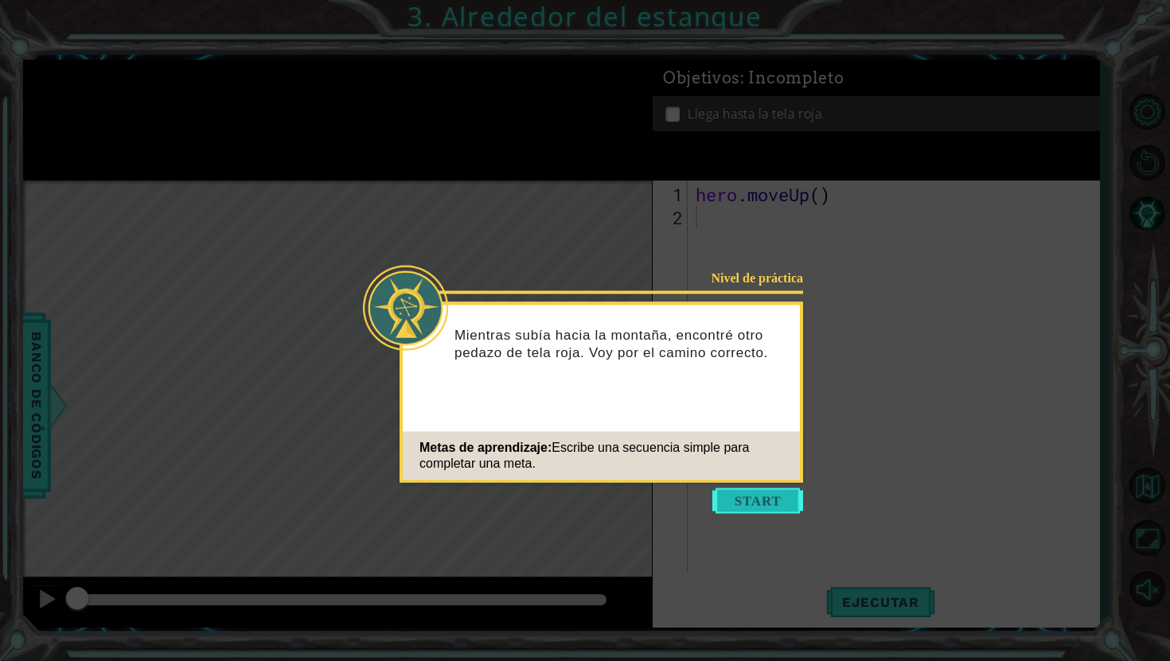
click at [763, 497] on button "Start" at bounding box center [757, 501] width 91 height 25
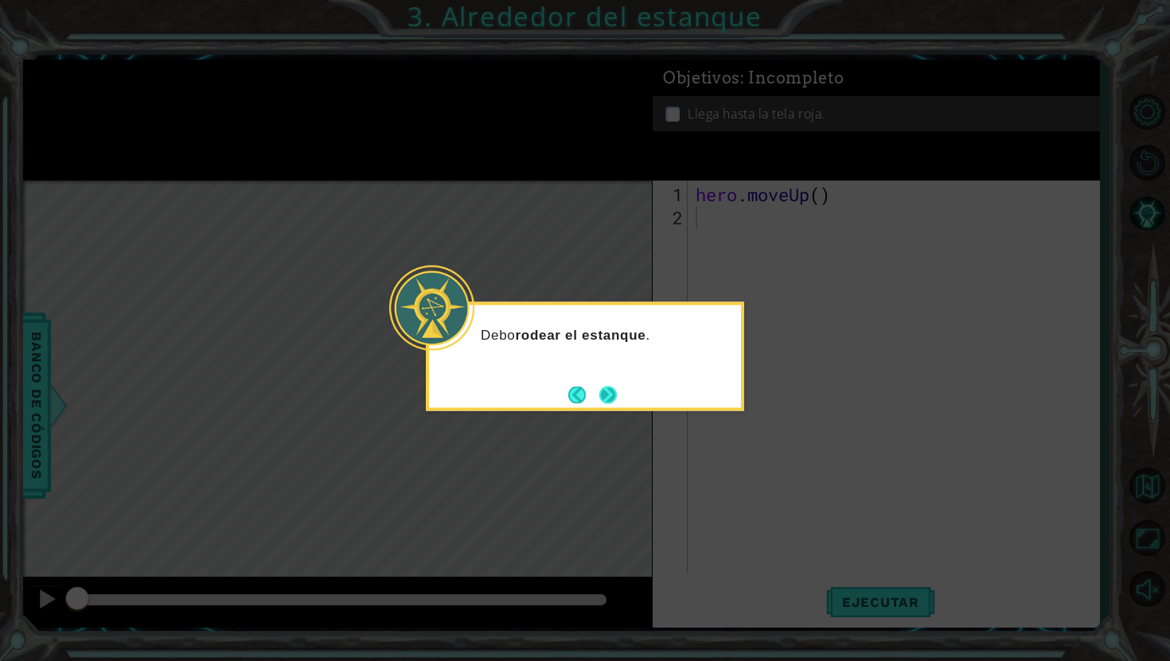
click at [606, 389] on button "Next" at bounding box center [608, 395] width 18 height 18
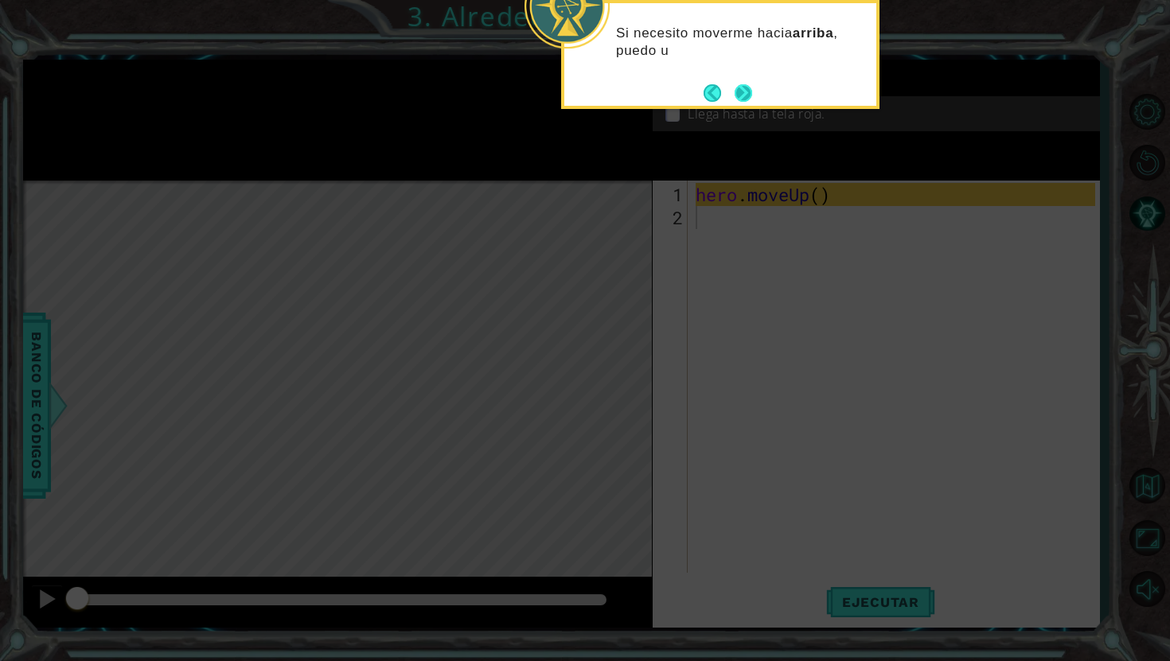
click at [752, 92] on button "Next" at bounding box center [744, 93] width 18 height 18
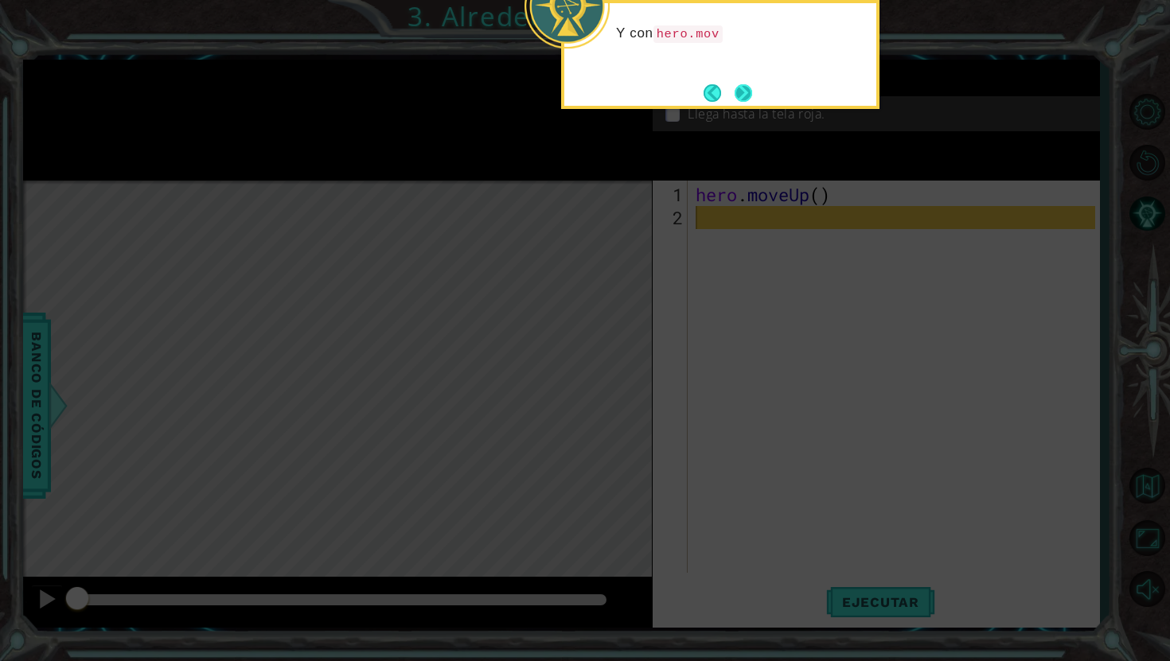
click at [752, 102] on button "Next" at bounding box center [744, 93] width 18 height 18
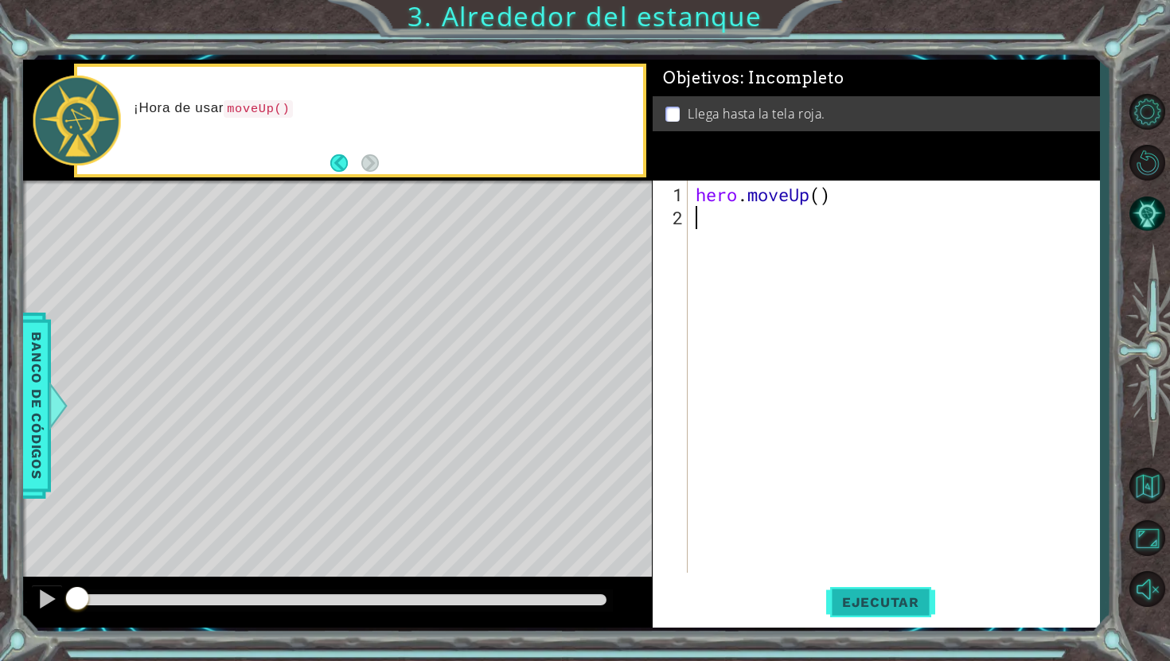
click at [870, 600] on span "Ejecutar" at bounding box center [880, 603] width 109 height 16
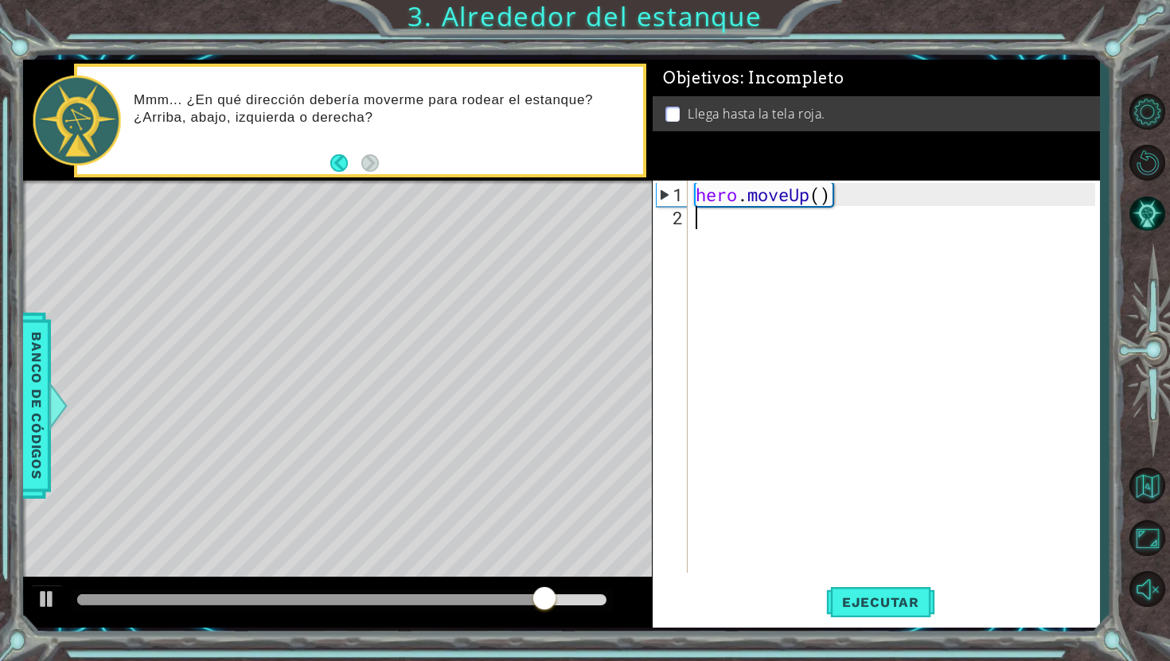
type textarea "h"
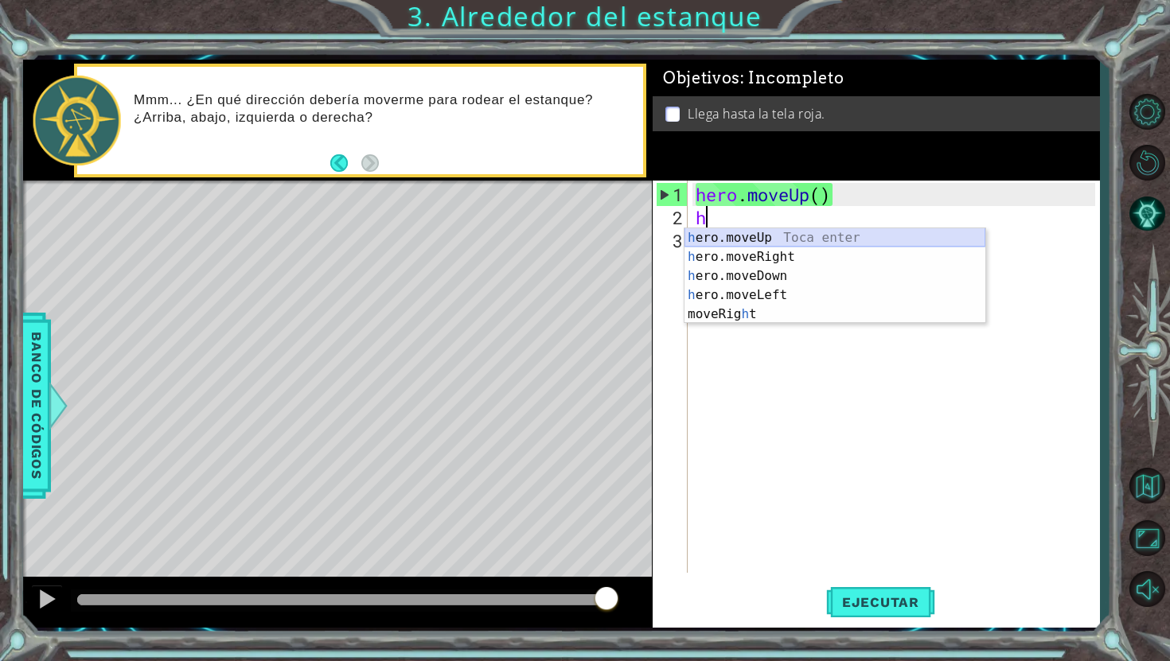
click at [761, 239] on div "h ero.moveUp Toca enter h ero.moveRight Toca enter h ero.moveDown Toca enter h …" at bounding box center [835, 295] width 301 height 134
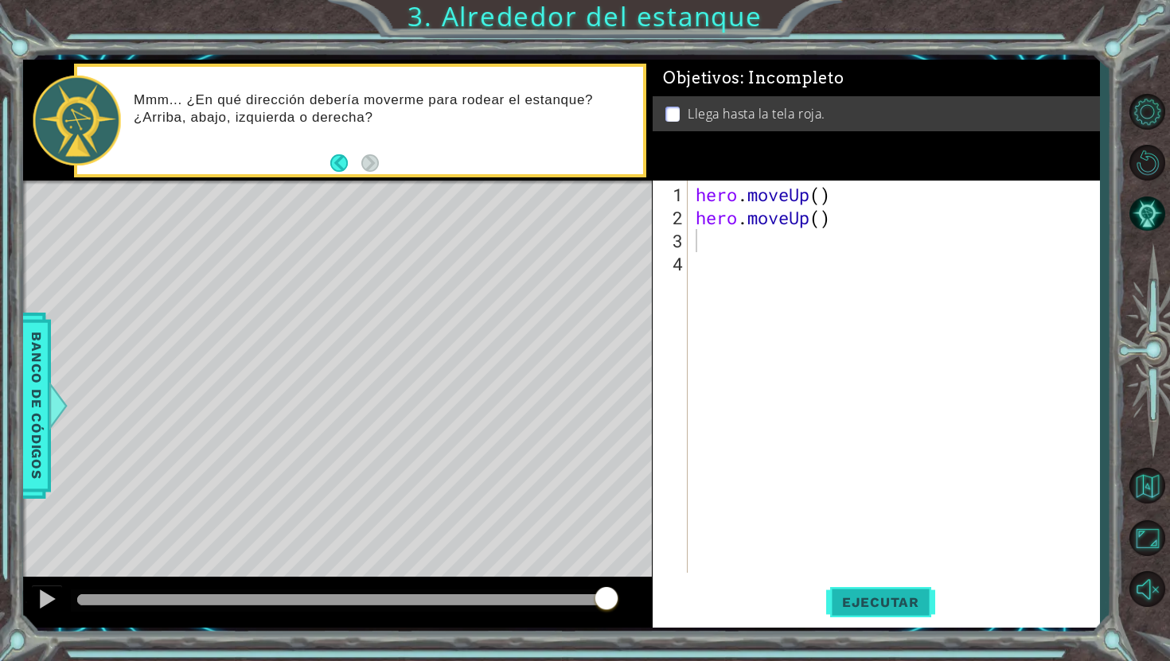
click at [864, 610] on span "Ejecutar" at bounding box center [880, 603] width 109 height 16
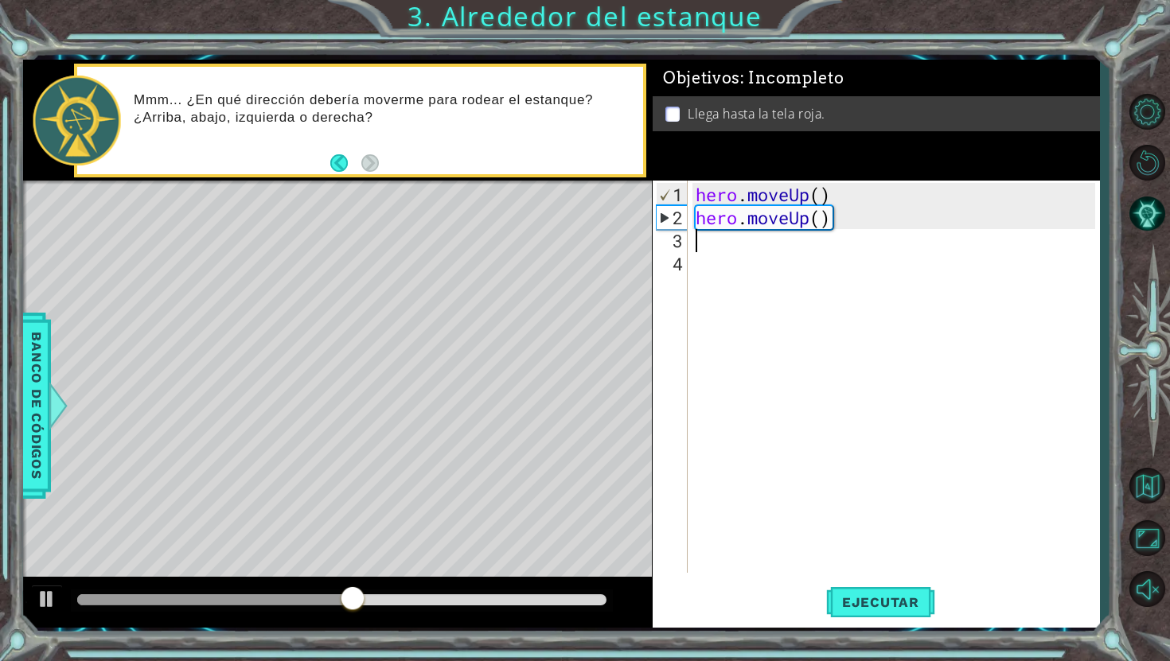
click at [697, 248] on div "hero . moveUp ( ) hero . moveUp ( )" at bounding box center [898, 402] width 411 height 439
click at [751, 270] on div "hero . moveUp ( ) hero . moveUp ( )" at bounding box center [898, 402] width 411 height 439
click at [703, 244] on div "hero . moveUp ( ) hero . moveUp ( )" at bounding box center [898, 402] width 411 height 439
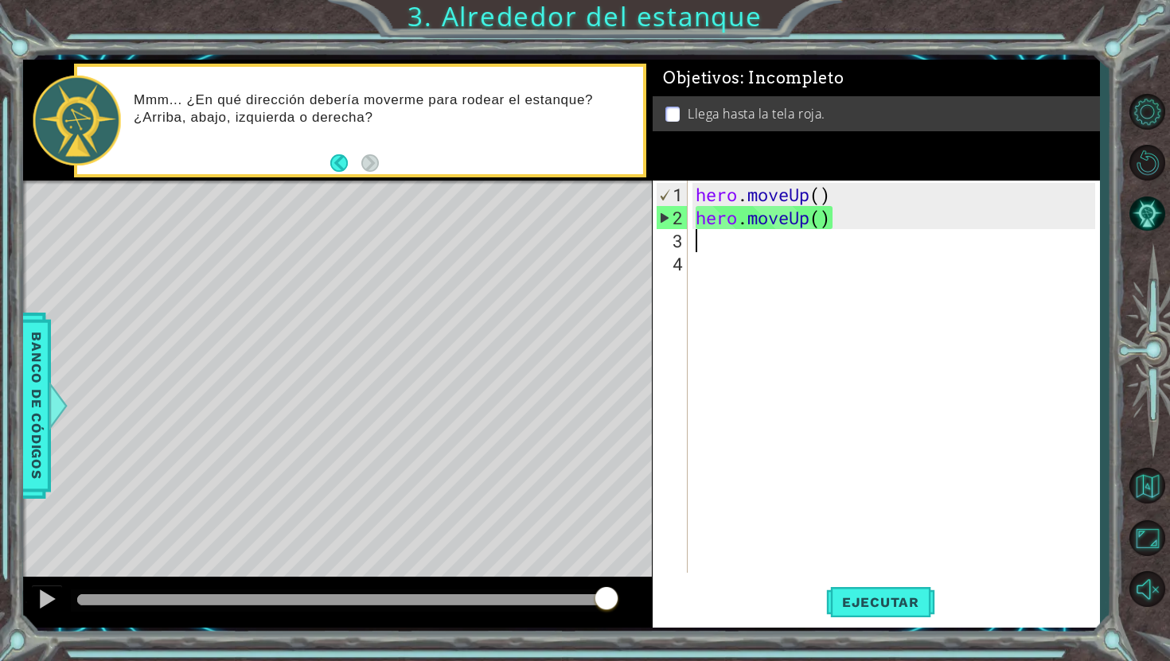
type textarea "h"
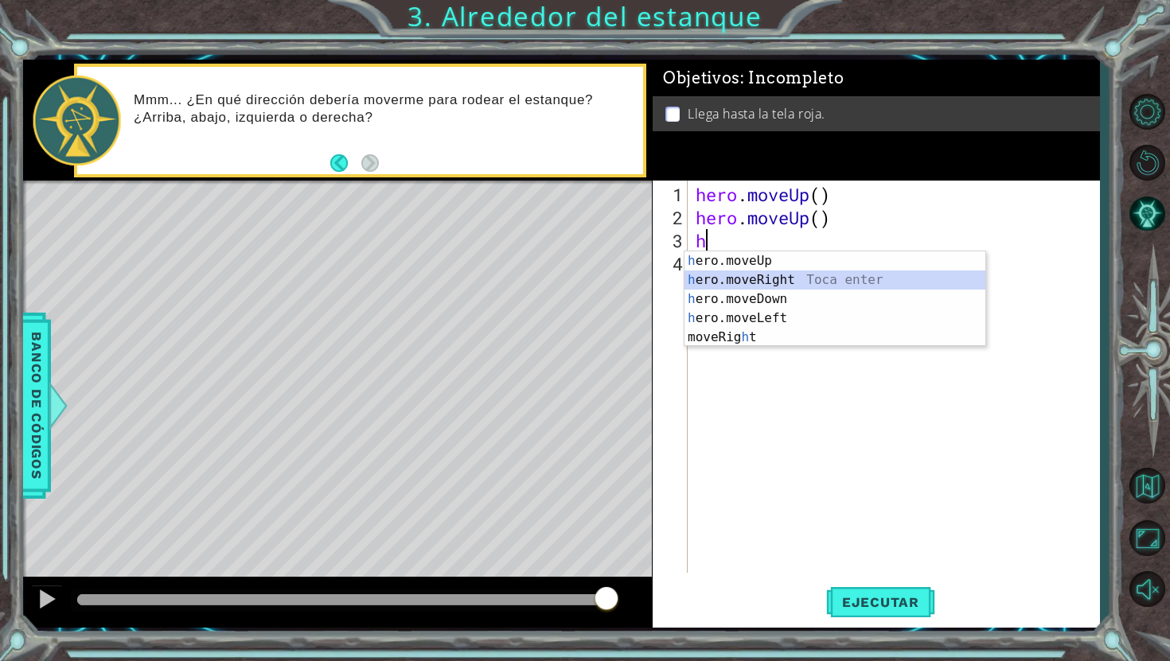
click at [758, 281] on div "h ero.moveUp Toca enter h ero.moveRight Toca enter h ero.moveDown Toca enter h …" at bounding box center [835, 319] width 301 height 134
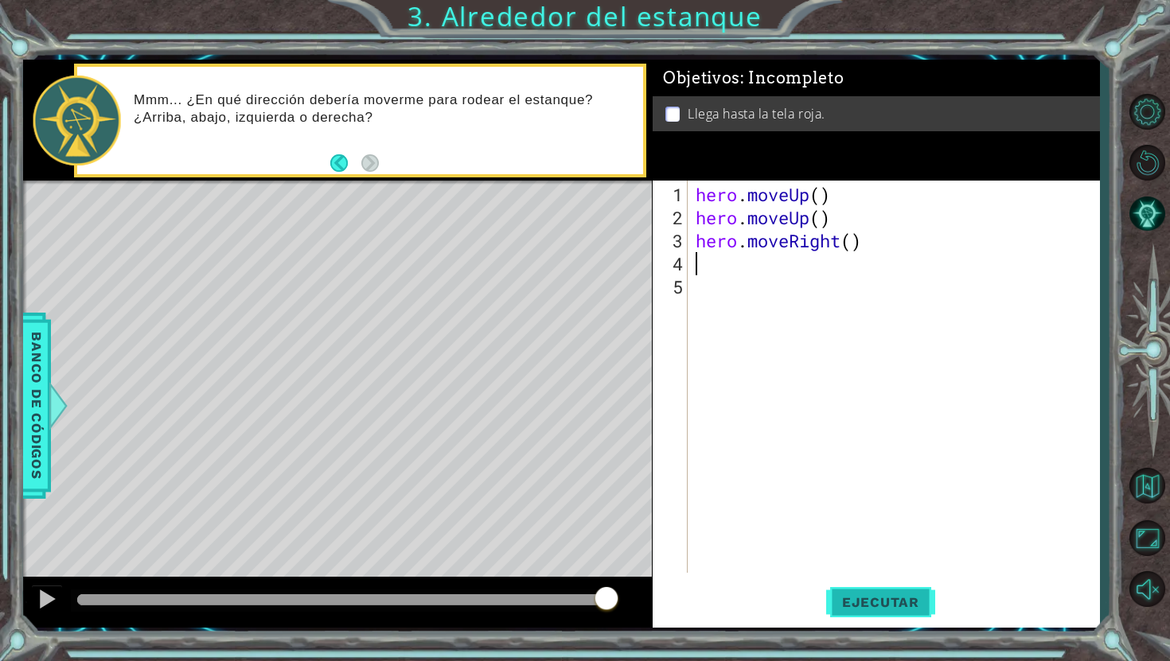
click at [912, 608] on span "Ejecutar" at bounding box center [880, 603] width 109 height 16
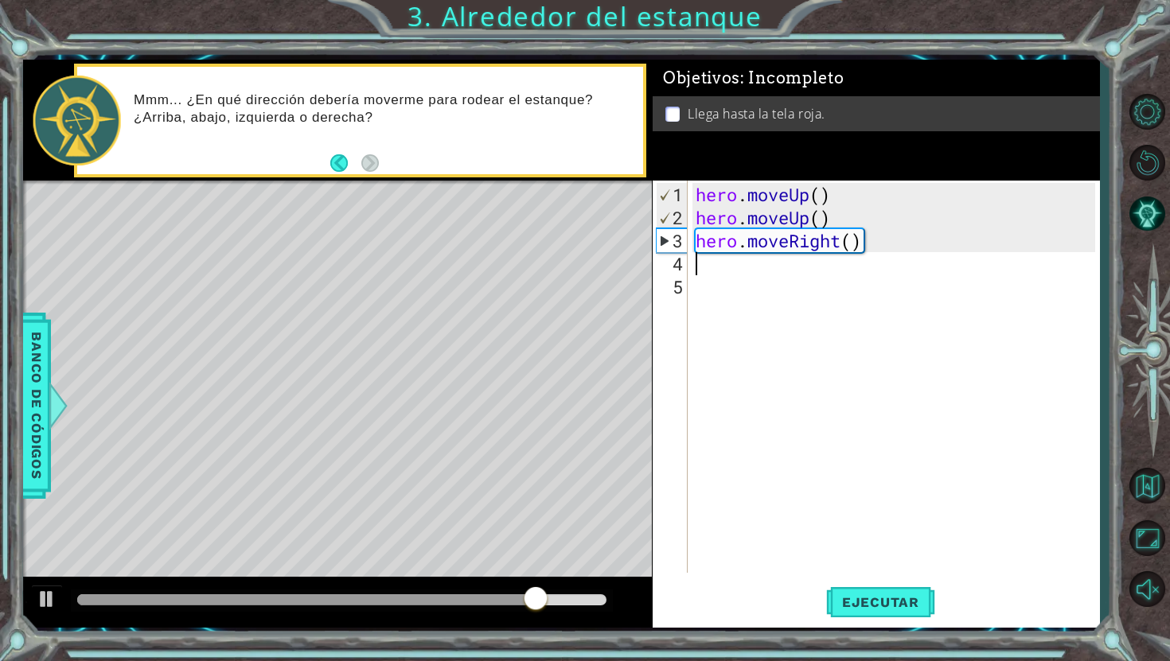
type textarea "h"
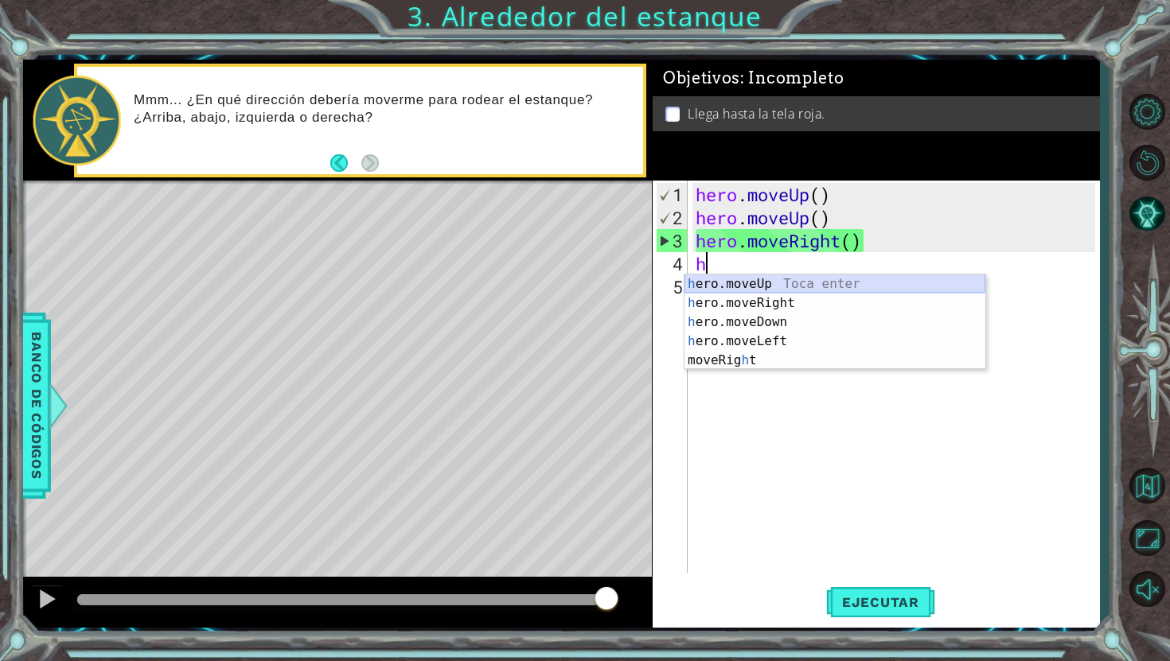
click at [782, 291] on div "h ero.moveUp Toca enter h ero.moveRight Toca enter h ero.moveDown Toca enter h …" at bounding box center [835, 342] width 301 height 134
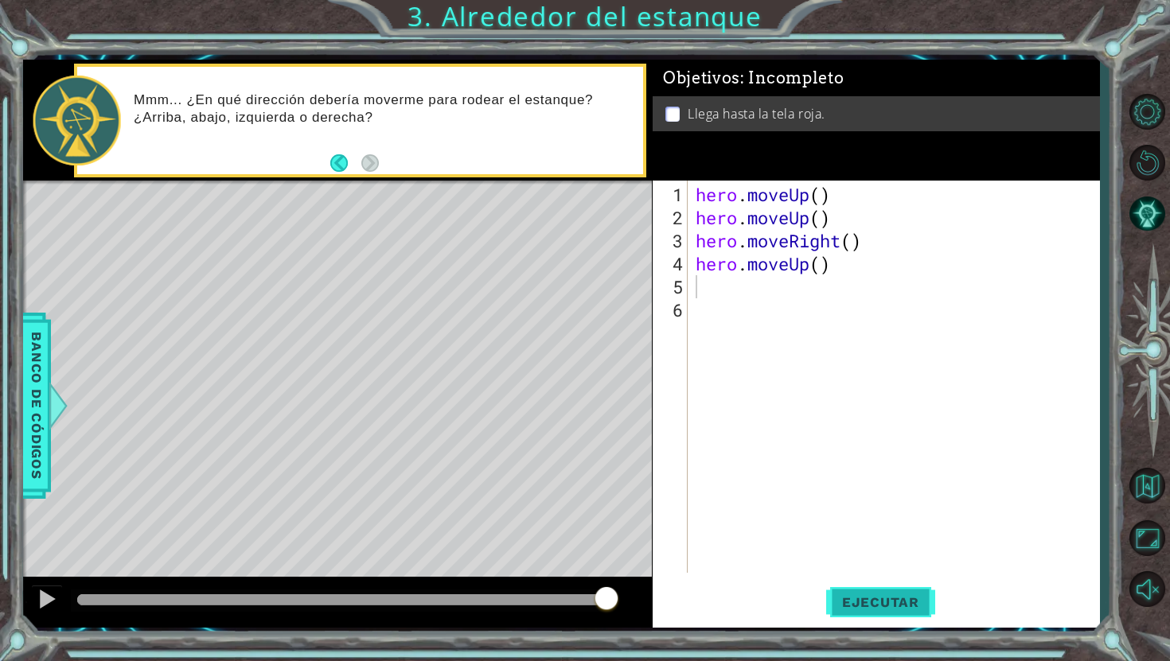
click at [869, 602] on span "Ejecutar" at bounding box center [880, 603] width 109 height 16
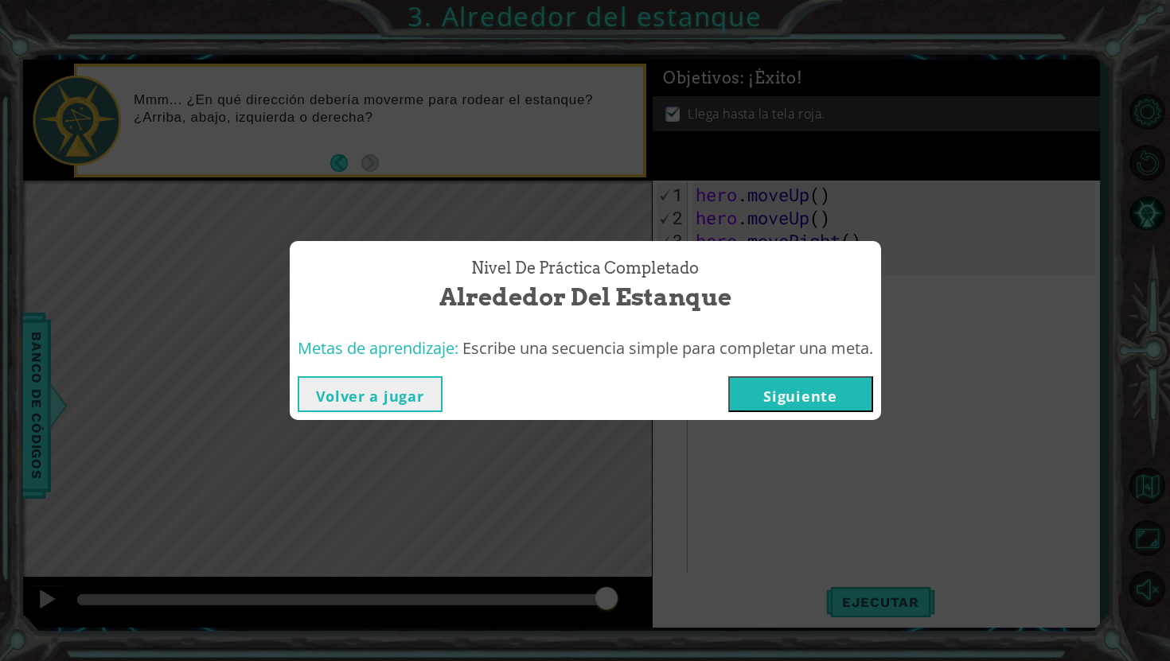
click at [419, 398] on button "Volver a jugar" at bounding box center [370, 395] width 145 height 36
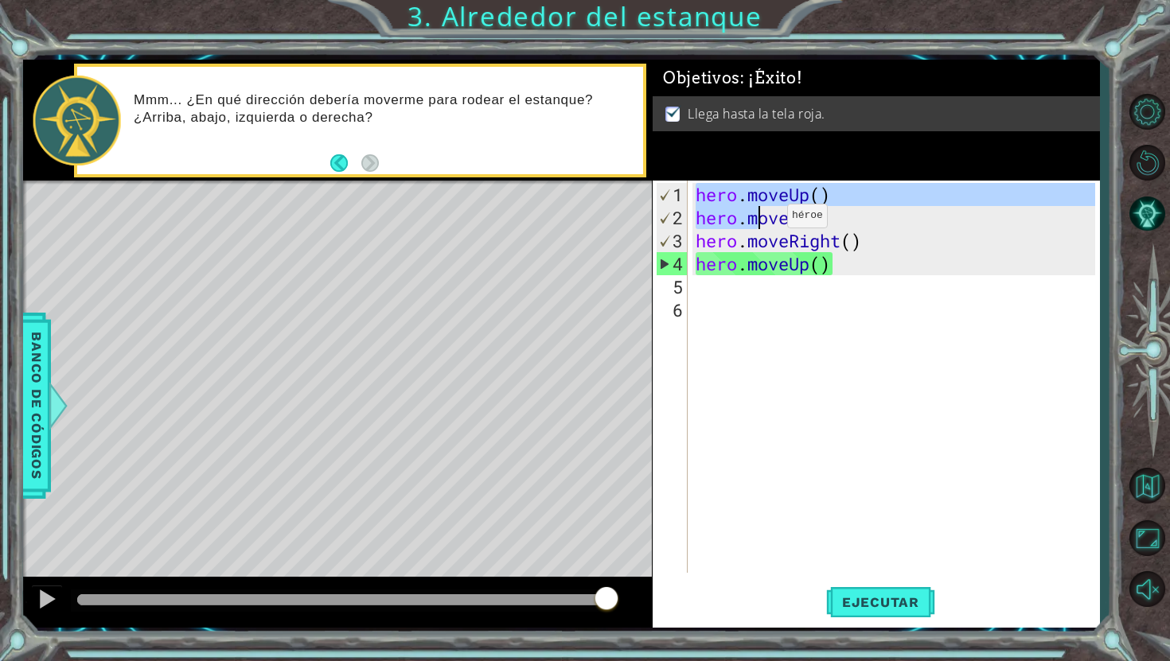
drag, startPoint x: 697, startPoint y: 196, endPoint x: 763, endPoint y: 222, distance: 71.1
click at [763, 222] on div "hero . moveUp ( ) hero . moveUp ( ) hero . moveRight ( ) hero . moveUp ( )" at bounding box center [898, 402] width 411 height 439
type textarea "hero.moveUp() hero.moveUp()"
click at [777, 295] on div "hero . moveUp ( ) hero . moveUp ( ) hero . moveRight ( ) hero . moveUp ( )" at bounding box center [898, 402] width 411 height 439
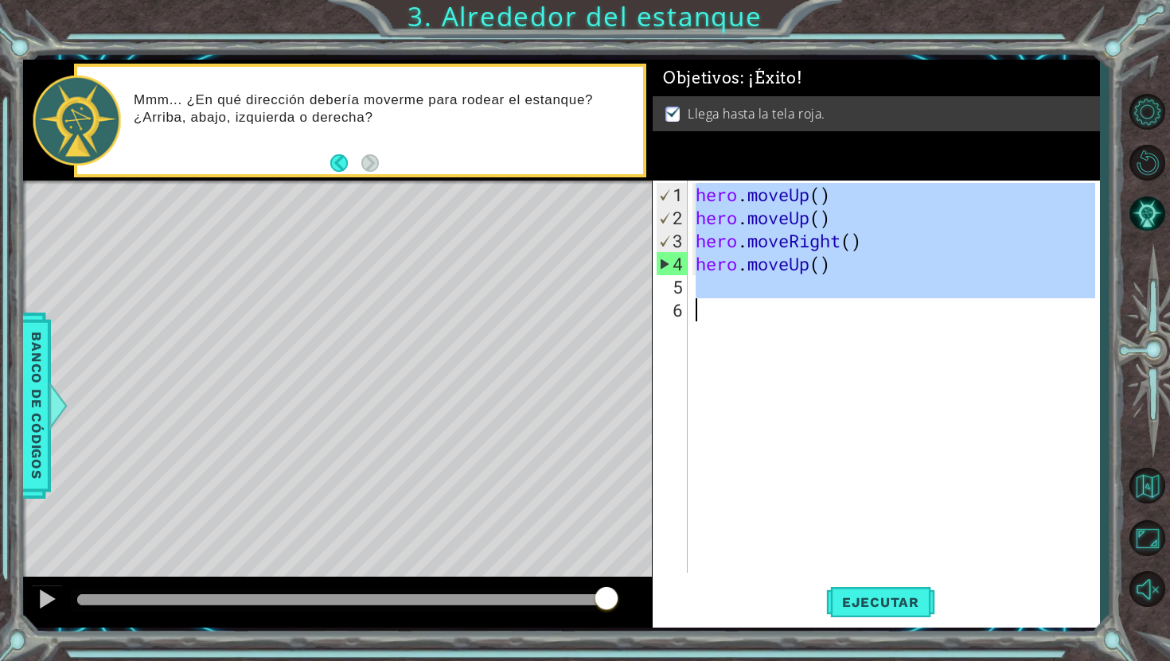
drag, startPoint x: 700, startPoint y: 194, endPoint x: 759, endPoint y: 299, distance: 120.2
click at [759, 299] on div "hero . moveUp ( ) hero . moveUp ( ) hero . moveRight ( ) hero . moveUp ( )" at bounding box center [898, 402] width 411 height 439
click at [767, 258] on div "hero . moveUp ( ) hero . moveUp ( ) hero . moveRight ( ) hero . moveUp ( )" at bounding box center [898, 402] width 411 height 439
type textarea "hero.moveUp()"
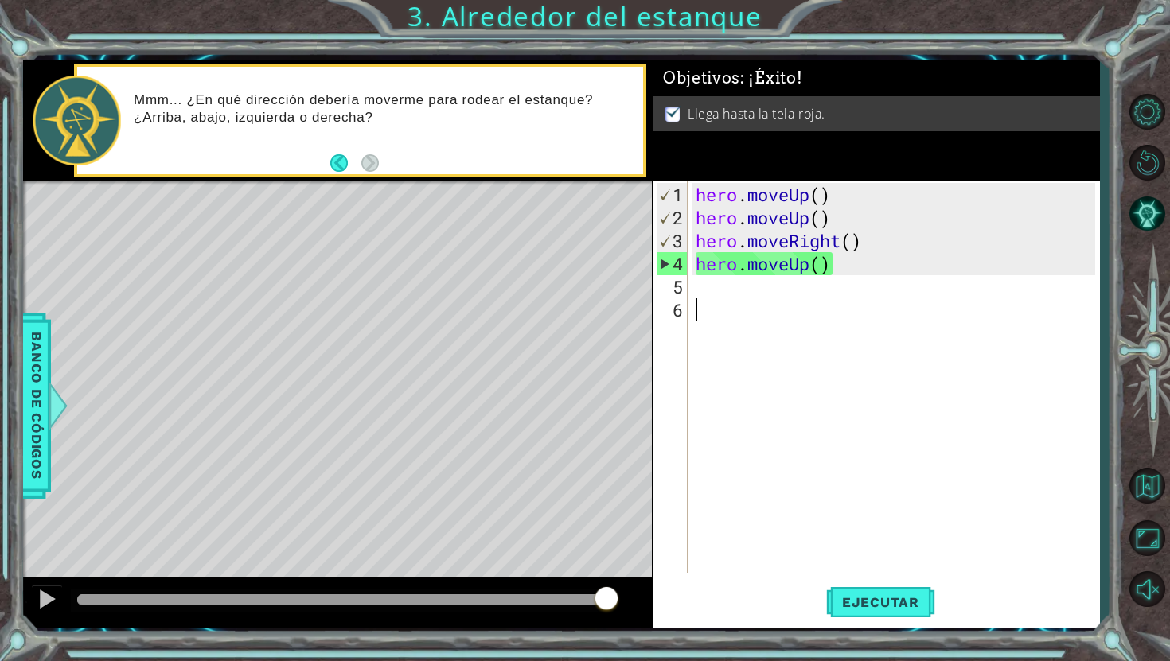
click at [733, 360] on div "hero . moveUp ( ) hero . moveUp ( ) hero . moveRight ( ) hero . moveUp ( )" at bounding box center [898, 402] width 411 height 439
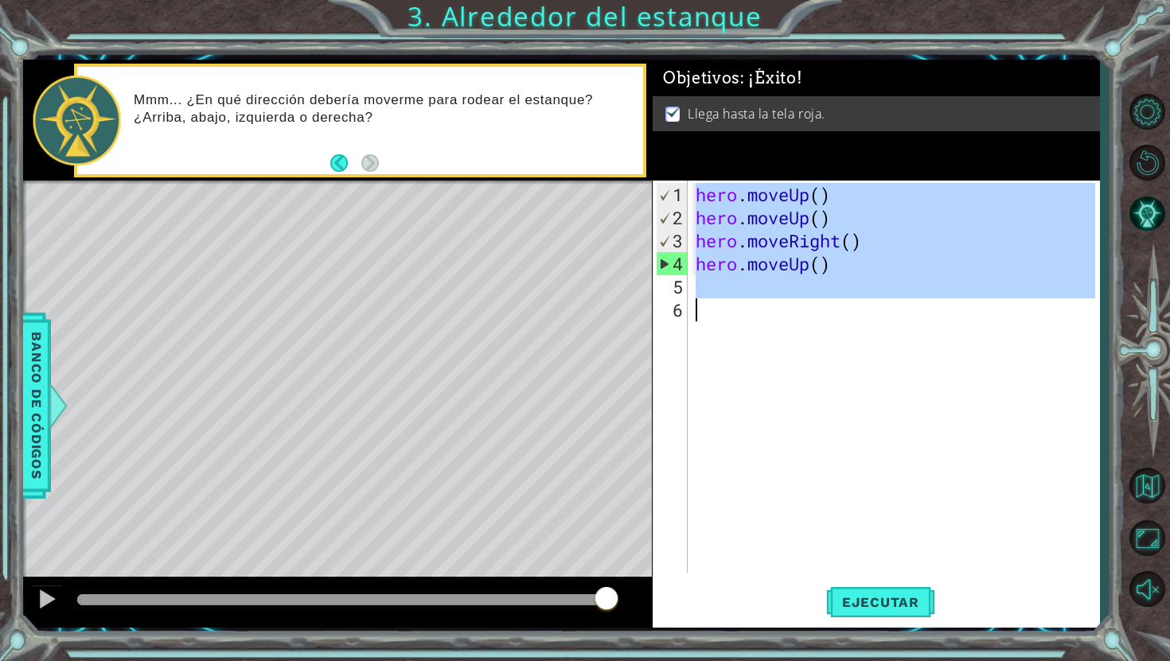
drag, startPoint x: 697, startPoint y: 191, endPoint x: 802, endPoint y: 299, distance: 150.3
click at [802, 299] on div "hero . moveUp ( ) hero . moveUp ( ) hero . moveRight ( ) hero . moveUp ( )" at bounding box center [898, 402] width 411 height 439
